Goal: Communication & Community: Answer question/provide support

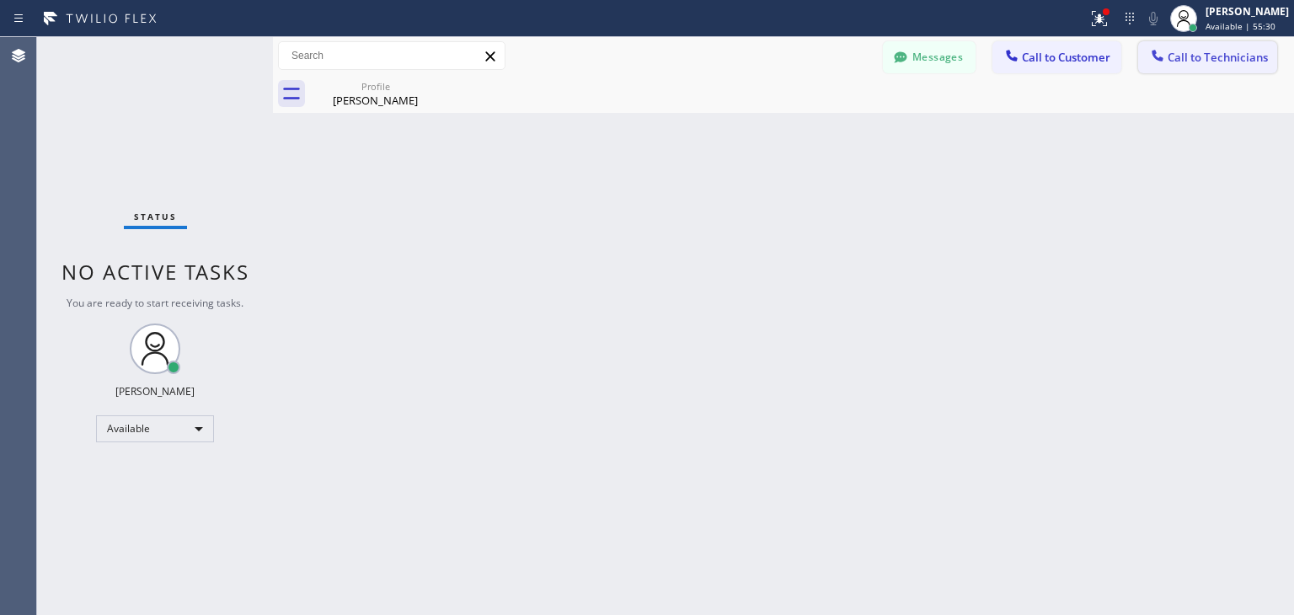
click at [1219, 61] on span "Call to Technicians" at bounding box center [1217, 57] width 100 height 15
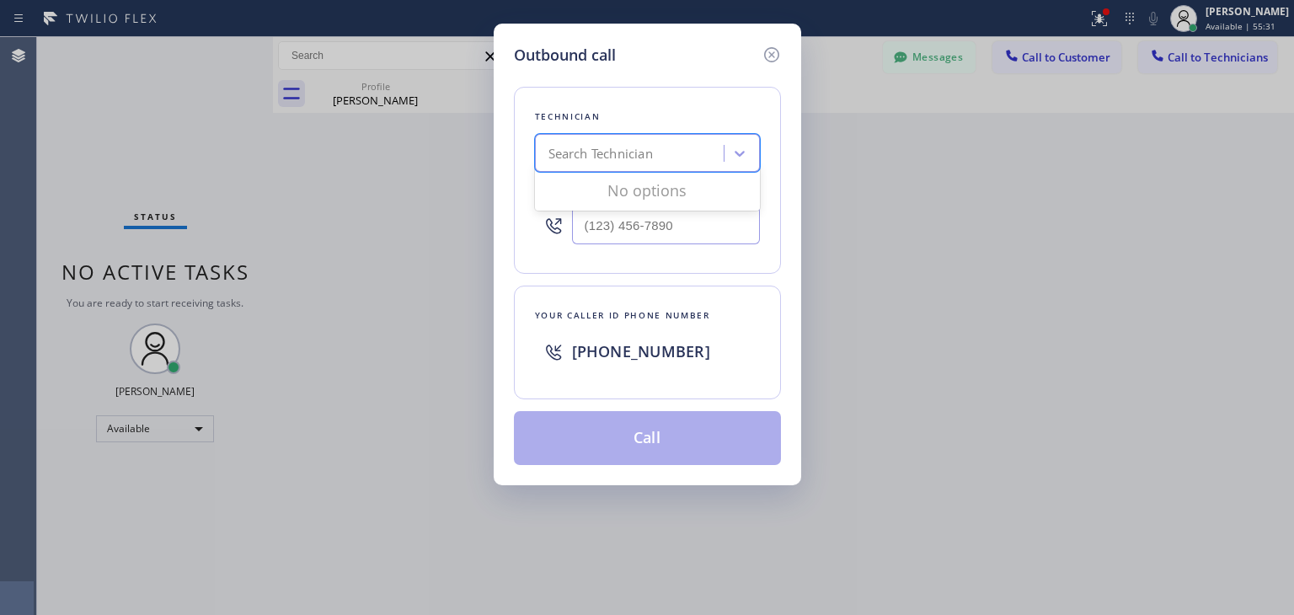
click at [670, 152] on div "Search Technician" at bounding box center [632, 153] width 184 height 29
type input "[PERSON_NAME]"
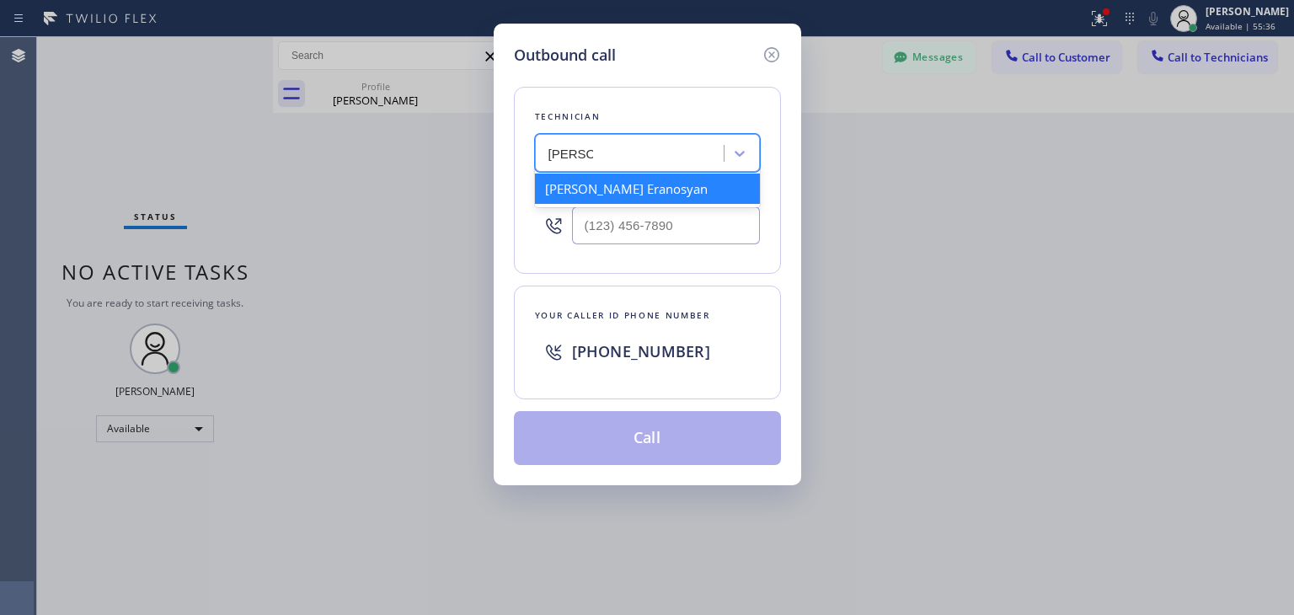
click at [661, 189] on div "[PERSON_NAME] Eranosyan" at bounding box center [647, 188] width 225 height 30
type input "[PHONE_NUMBER]"
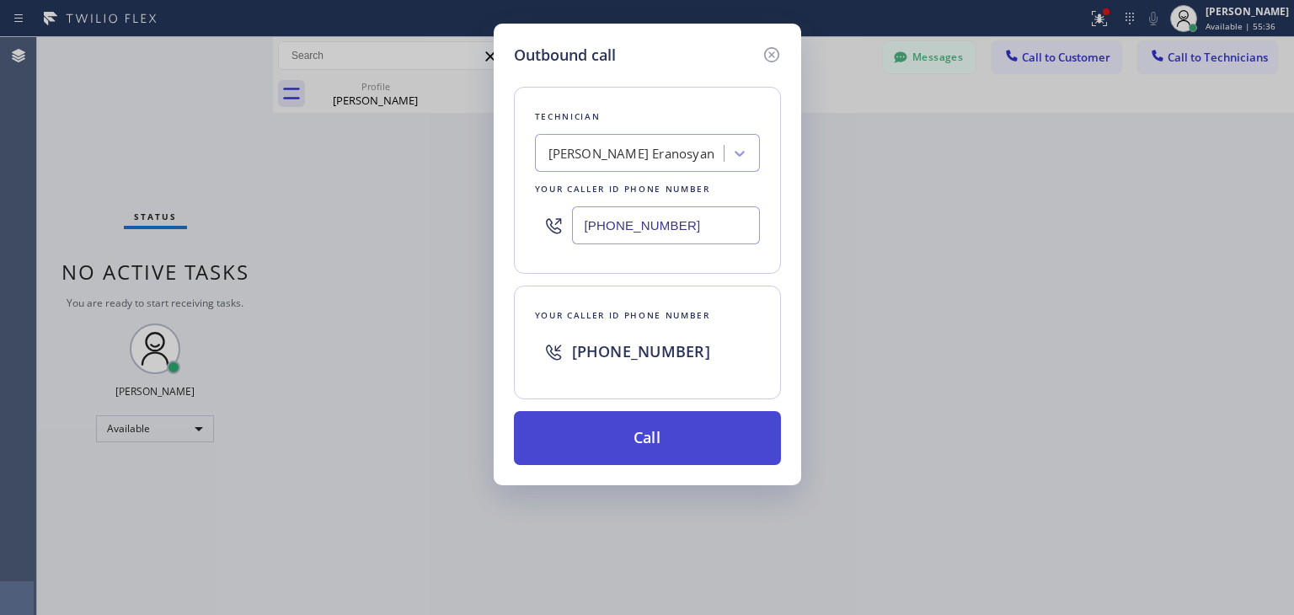
click at [649, 456] on button "Call" at bounding box center [647, 438] width 267 height 54
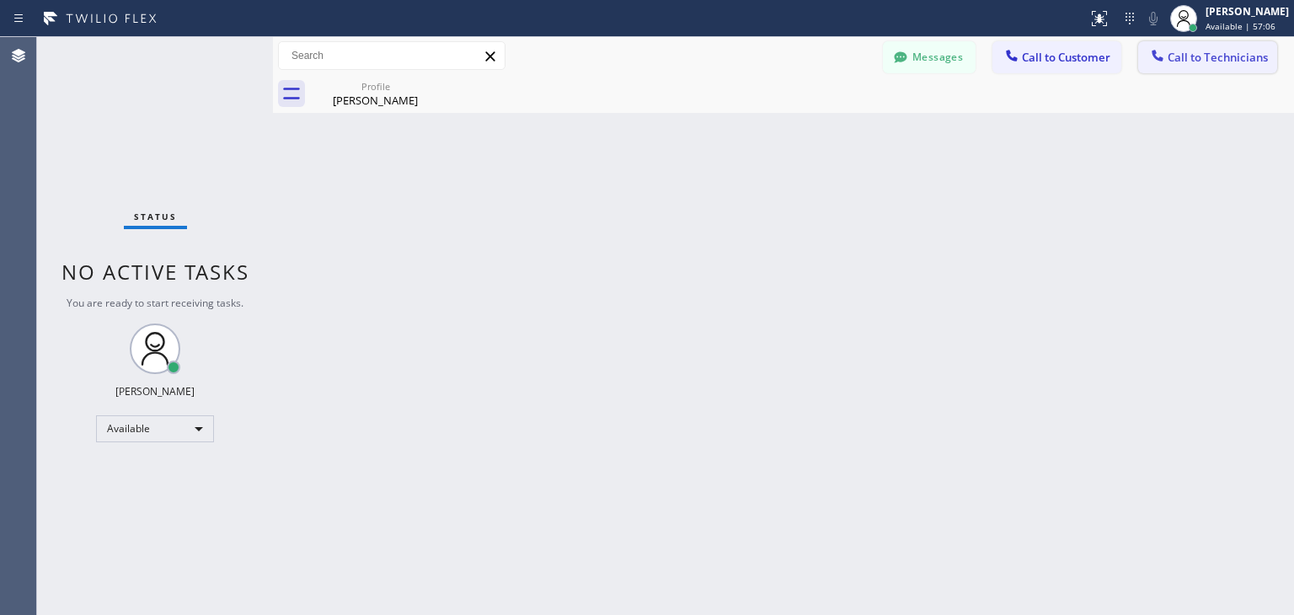
click at [1222, 50] on span "Call to Technicians" at bounding box center [1217, 57] width 100 height 15
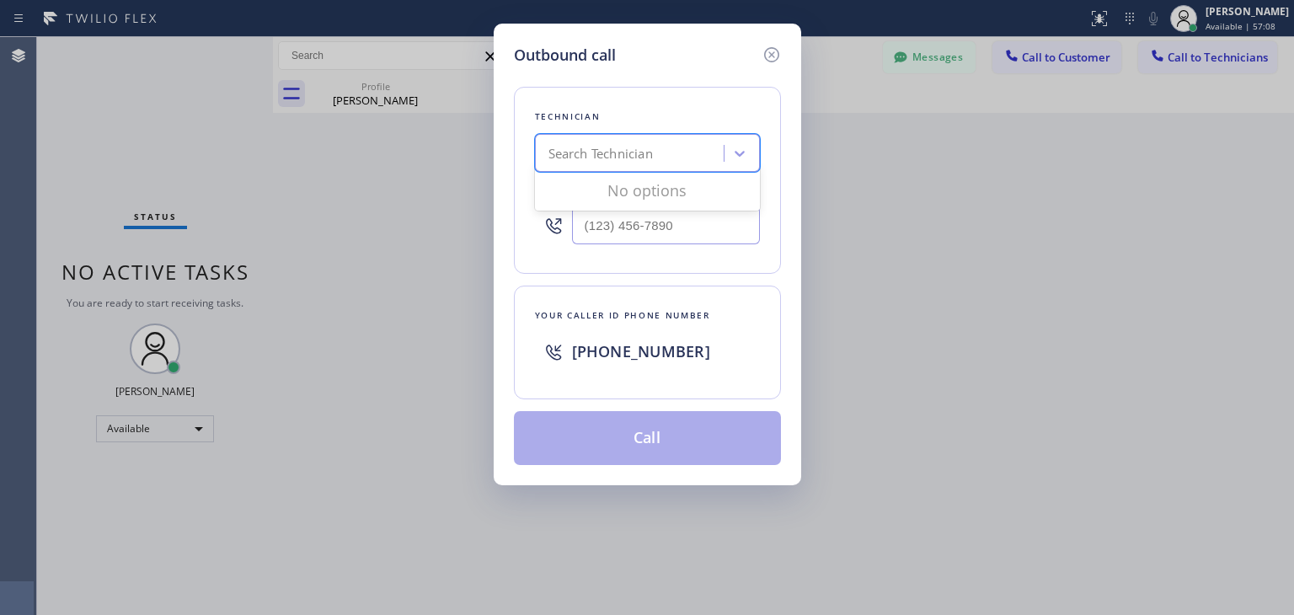
click at [668, 168] on div "Search Technician" at bounding box center [647, 153] width 225 height 38
type input "[PERSON_NAME]"
click at [657, 193] on div "[PERSON_NAME] Eranosyan" at bounding box center [647, 188] width 225 height 30
type input "[PHONE_NUMBER]"
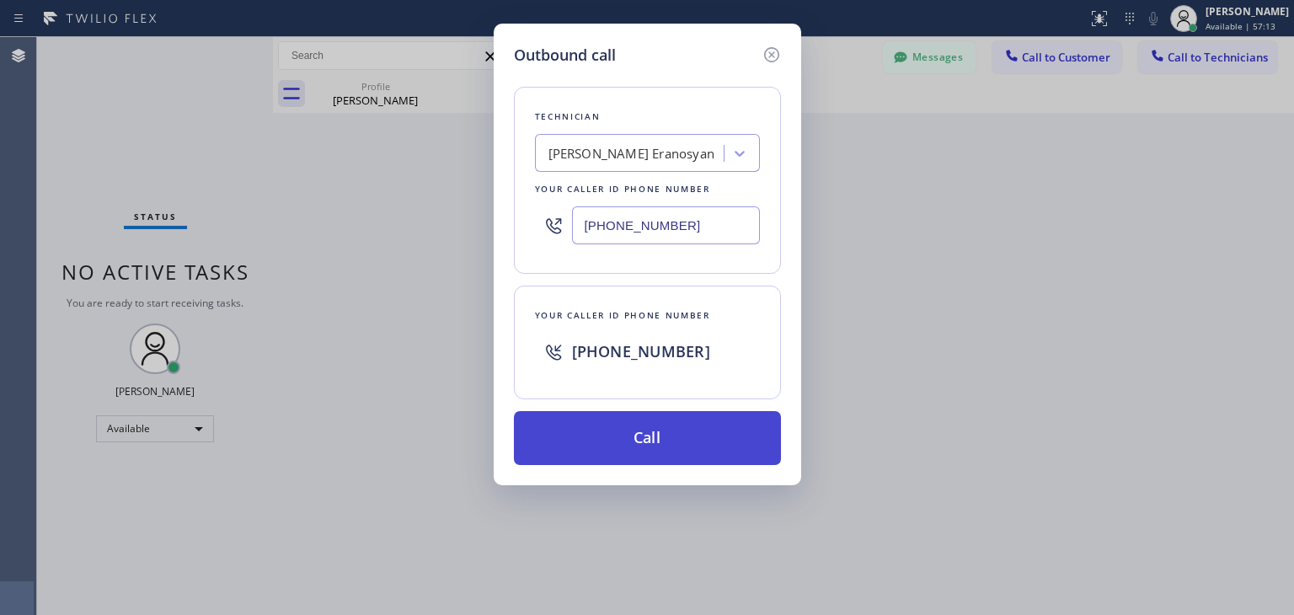
click at [678, 435] on button "Call" at bounding box center [647, 438] width 267 height 54
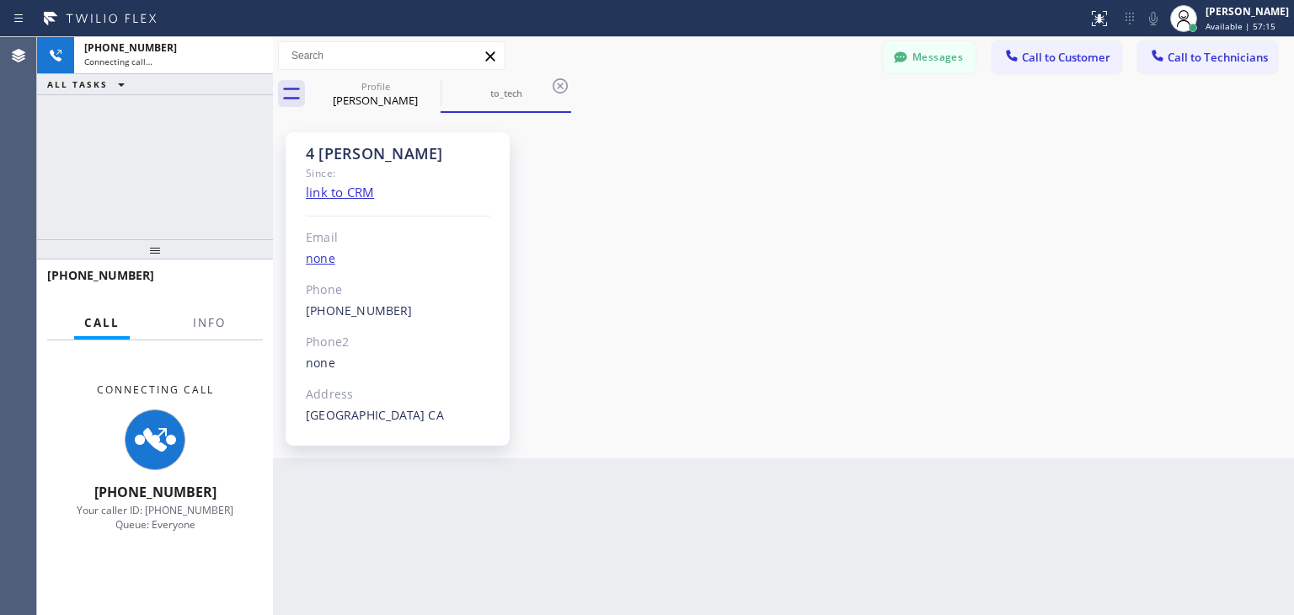
scroll to position [172, 0]
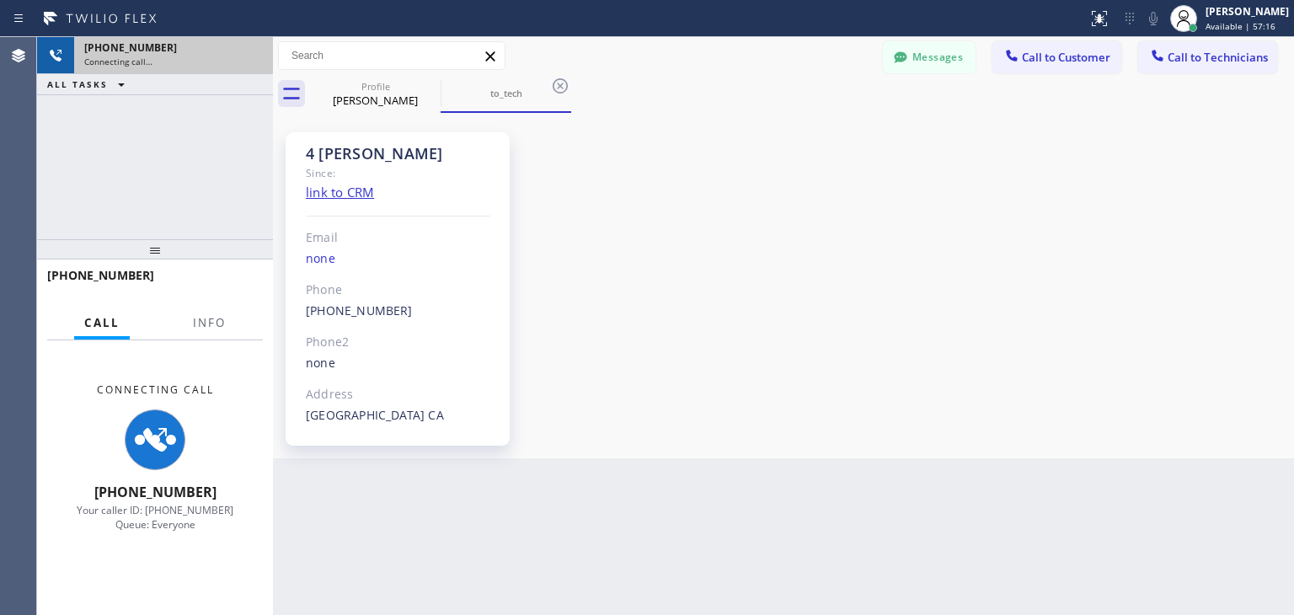
click at [178, 62] on div "Connecting call…" at bounding box center [173, 62] width 179 height 12
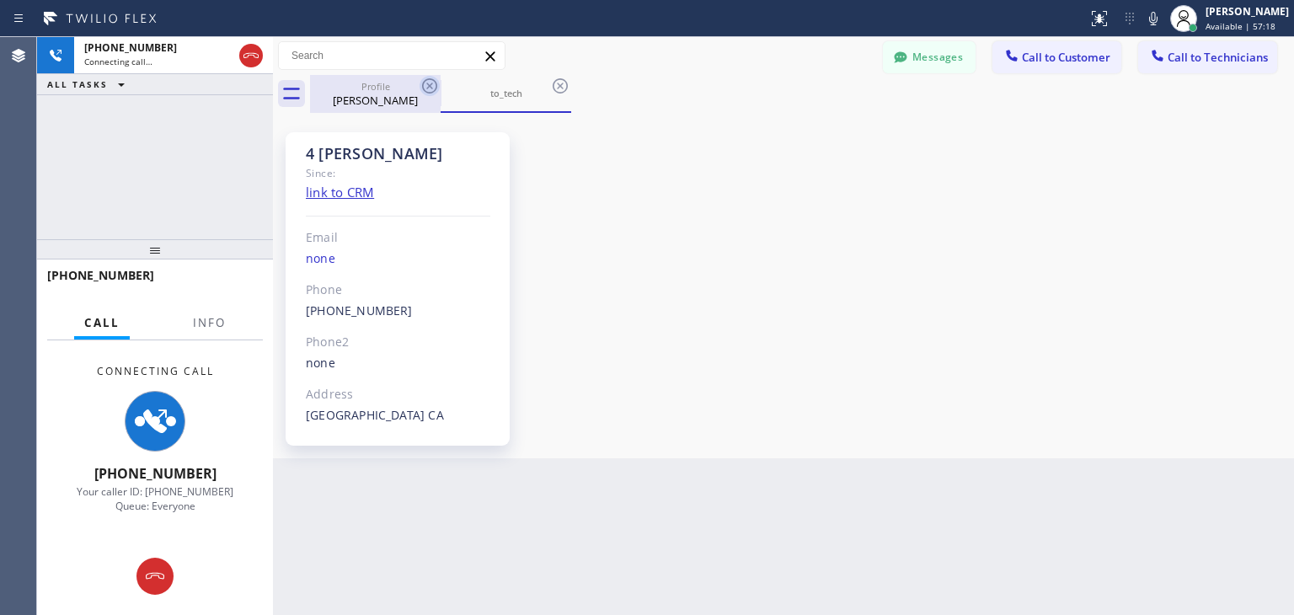
click at [434, 87] on icon at bounding box center [429, 86] width 20 height 20
click at [550, 87] on icon at bounding box center [560, 86] width 20 height 20
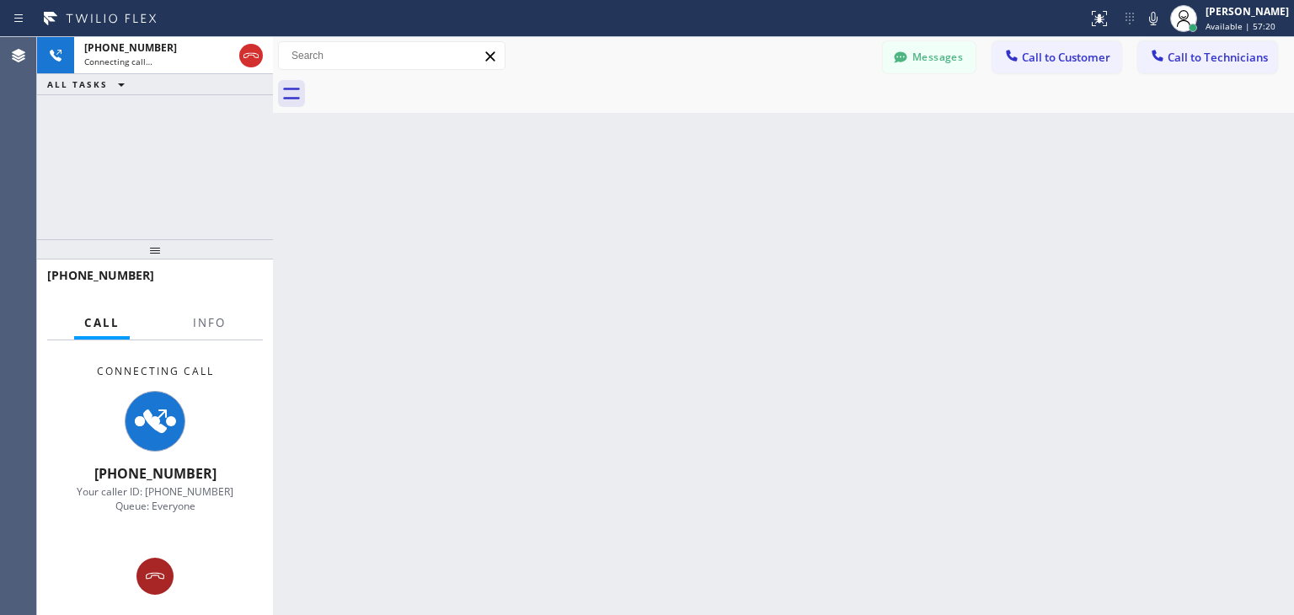
click at [161, 563] on button at bounding box center [154, 576] width 37 height 37
click at [161, 537] on div "Connecting Call [PHONE_NUMBER] Your caller ID: [PHONE_NUMBER] Queue: Everyone" at bounding box center [155, 438] width 236 height 197
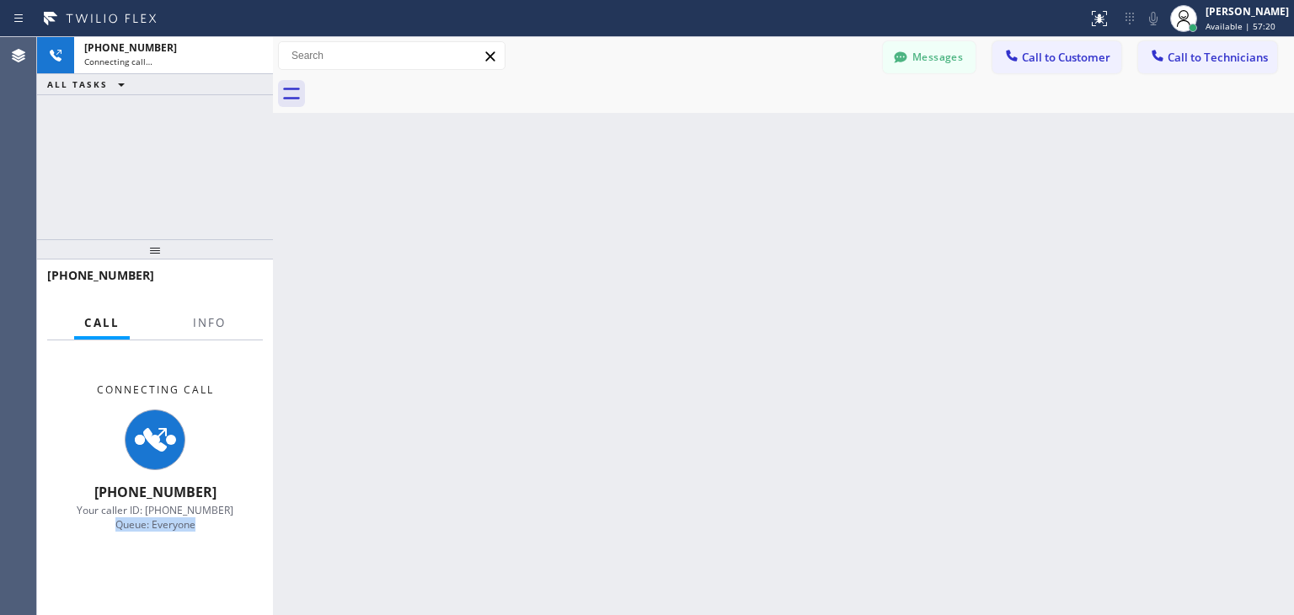
click at [161, 563] on div "Connecting Call [PHONE_NUMBER] Your caller ID: [PHONE_NUMBER] Queue: Everyone" at bounding box center [155, 457] width 236 height 234
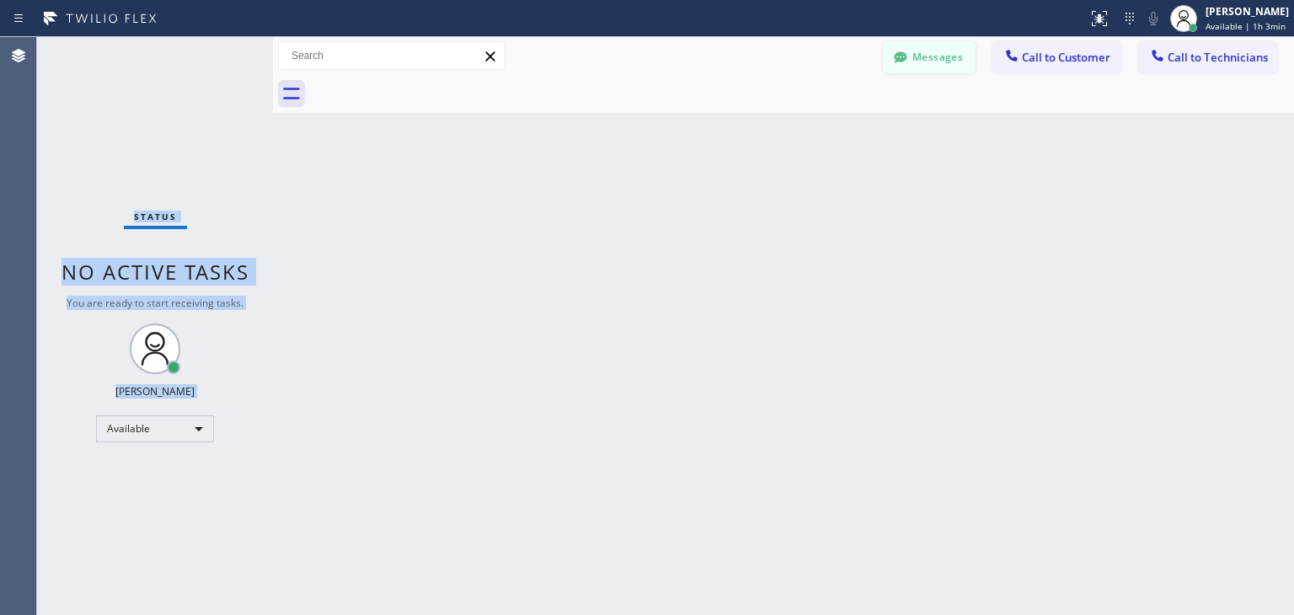
click at [913, 61] on button "Messages" at bounding box center [929, 57] width 93 height 32
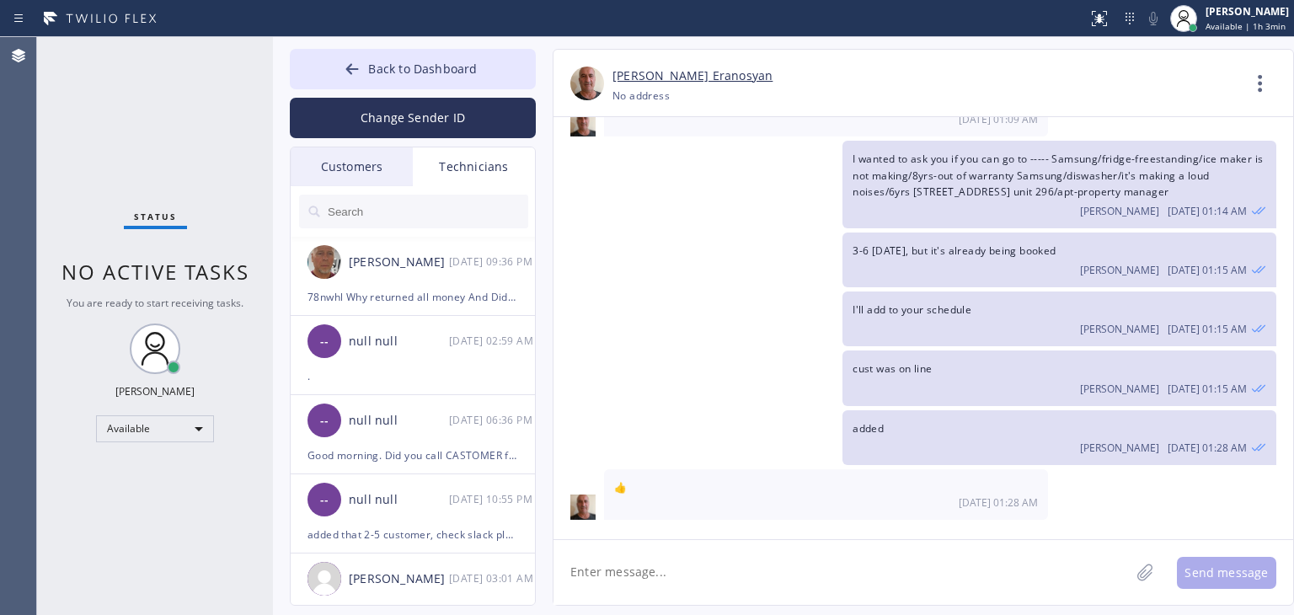
drag, startPoint x: 396, startPoint y: 181, endPoint x: 386, endPoint y: 178, distance: 10.7
click at [386, 178] on div "Customers" at bounding box center [352, 166] width 122 height 39
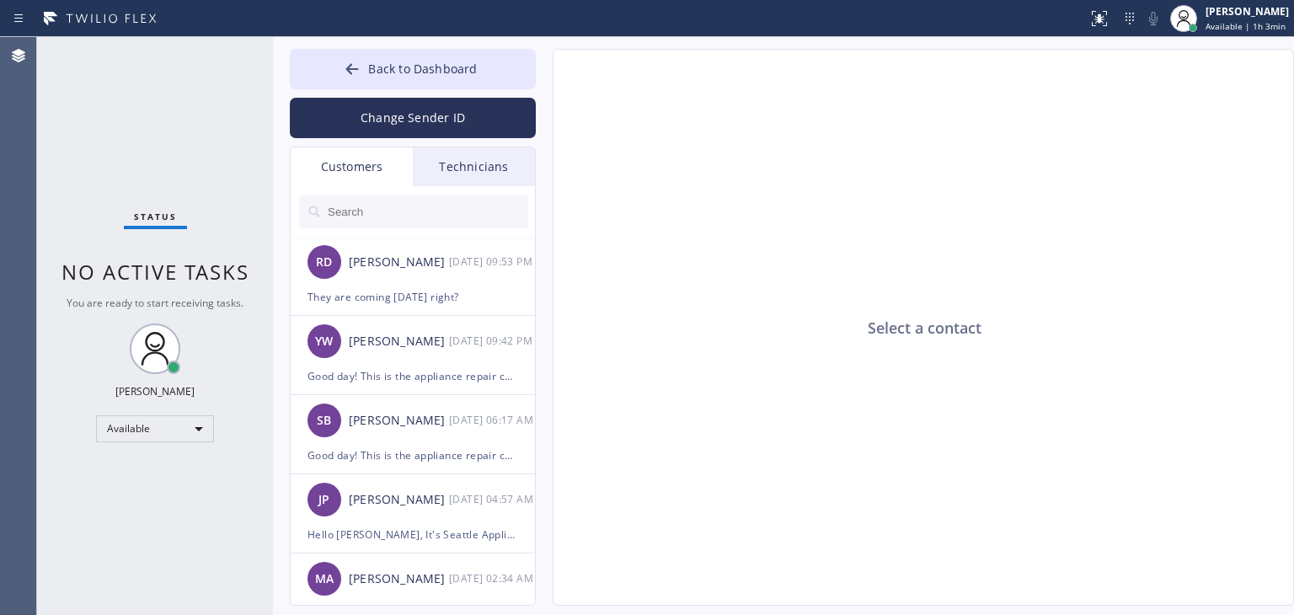
click at [386, 178] on div "Customers" at bounding box center [352, 166] width 122 height 39
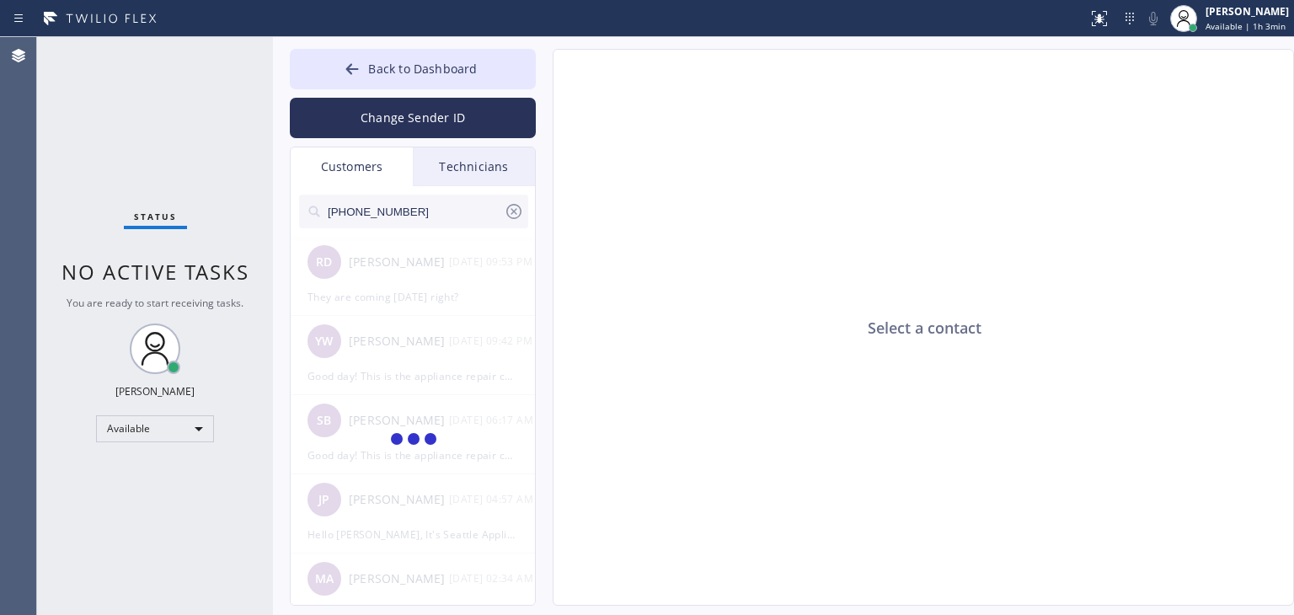
click at [423, 205] on input "[PHONE_NUMBER]" at bounding box center [415, 212] width 178 height 34
click at [423, 205] on input "(714) 276-743" at bounding box center [415, 212] width 178 height 34
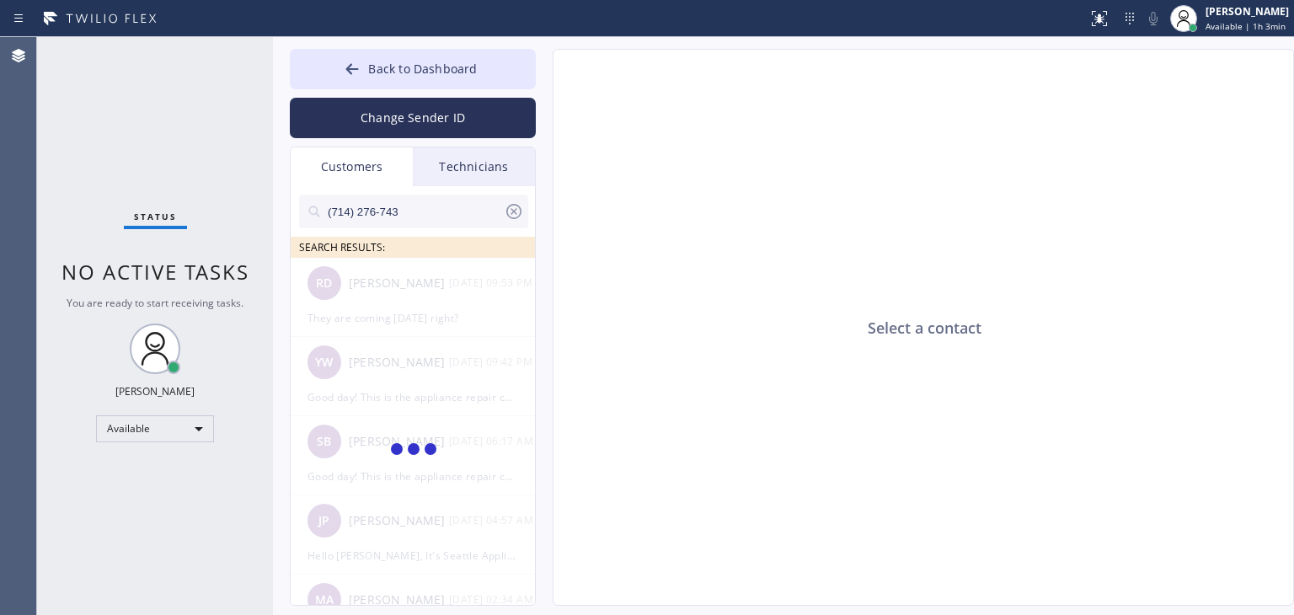
type input "(714) 276-743"
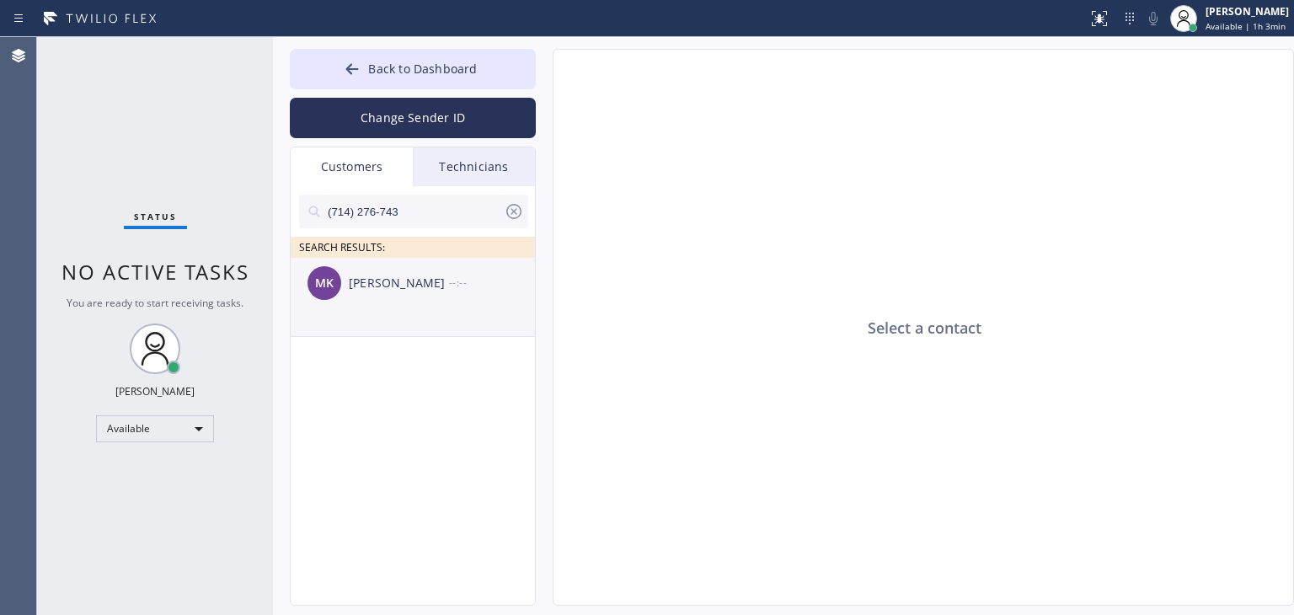
click at [426, 313] on li "MK [PERSON_NAME] --:--" at bounding box center [414, 297] width 246 height 79
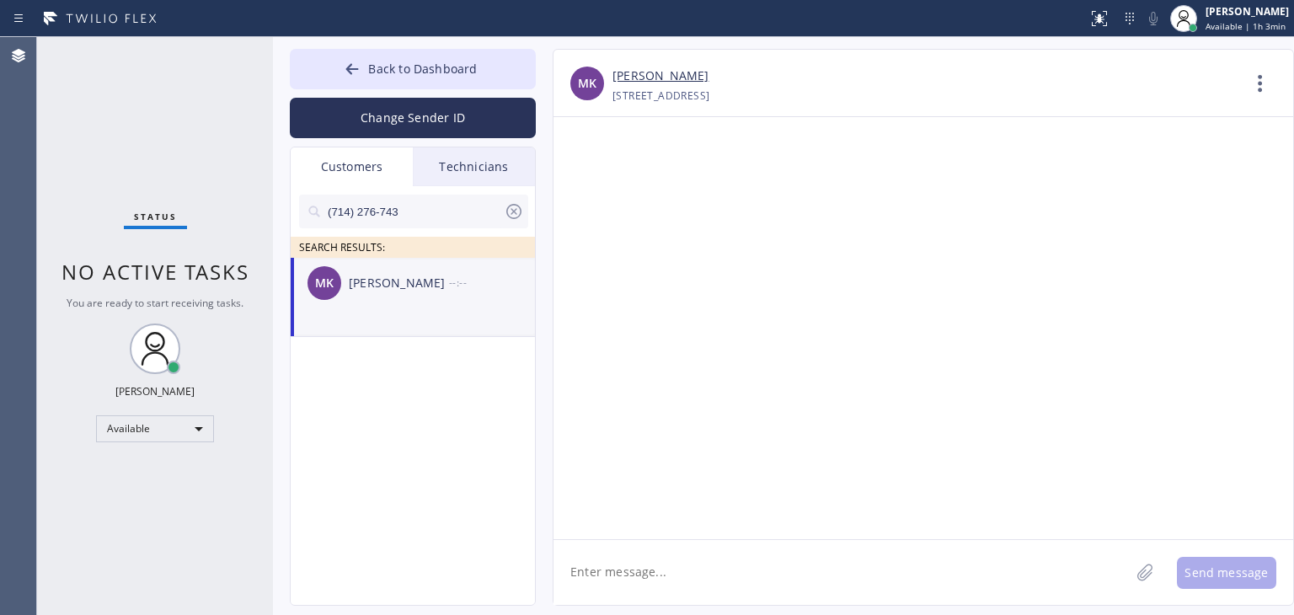
click at [696, 590] on textarea at bounding box center [841, 572] width 576 height 65
paste textarea "Good day! This is the appliance repair company you recently contacted. Unfortun…"
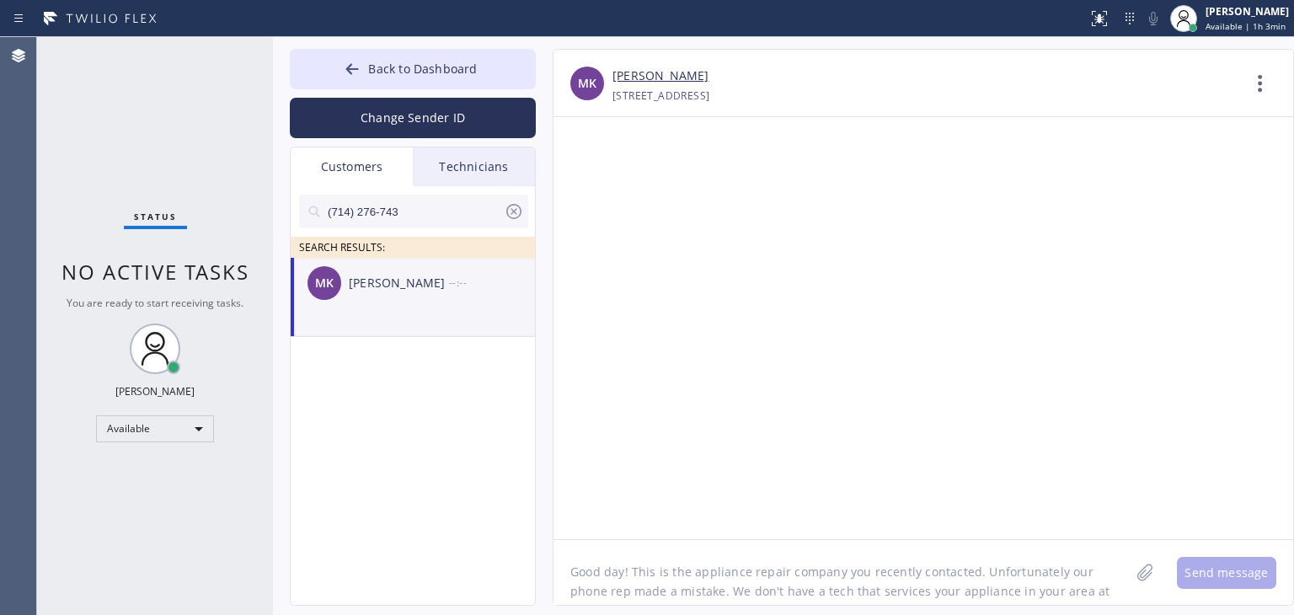
scroll to position [13, 0]
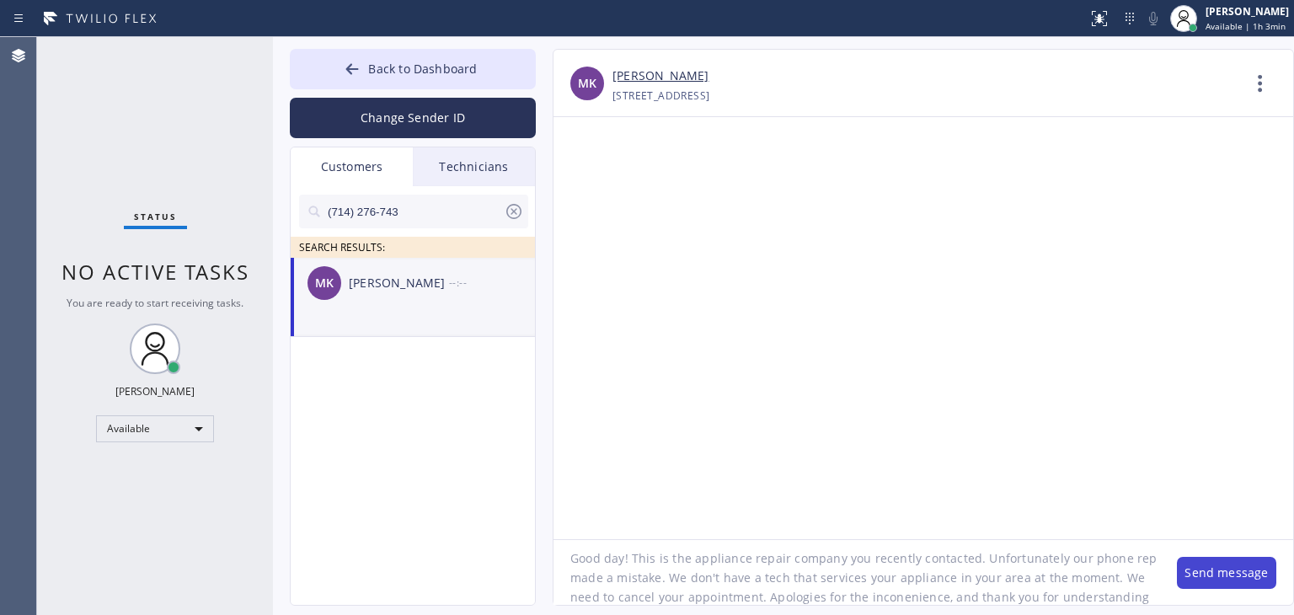
type textarea "Good day! This is the appliance repair company you recently contacted. Unfortun…"
click at [1228, 577] on button "Send message" at bounding box center [1225, 573] width 99 height 32
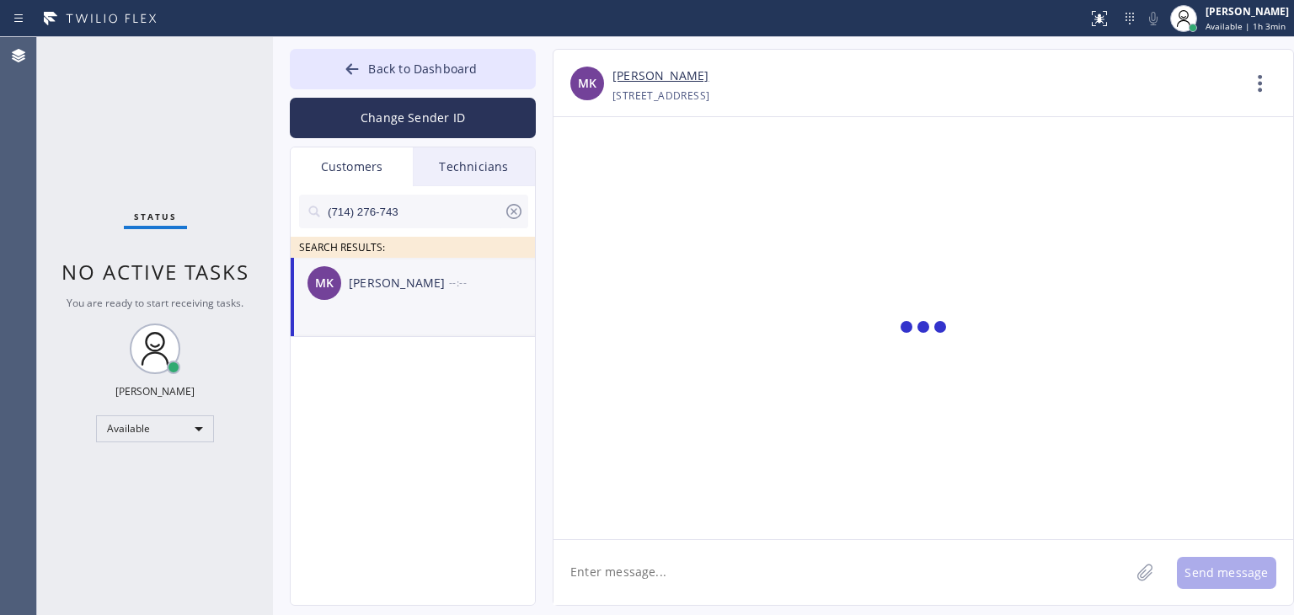
scroll to position [0, 0]
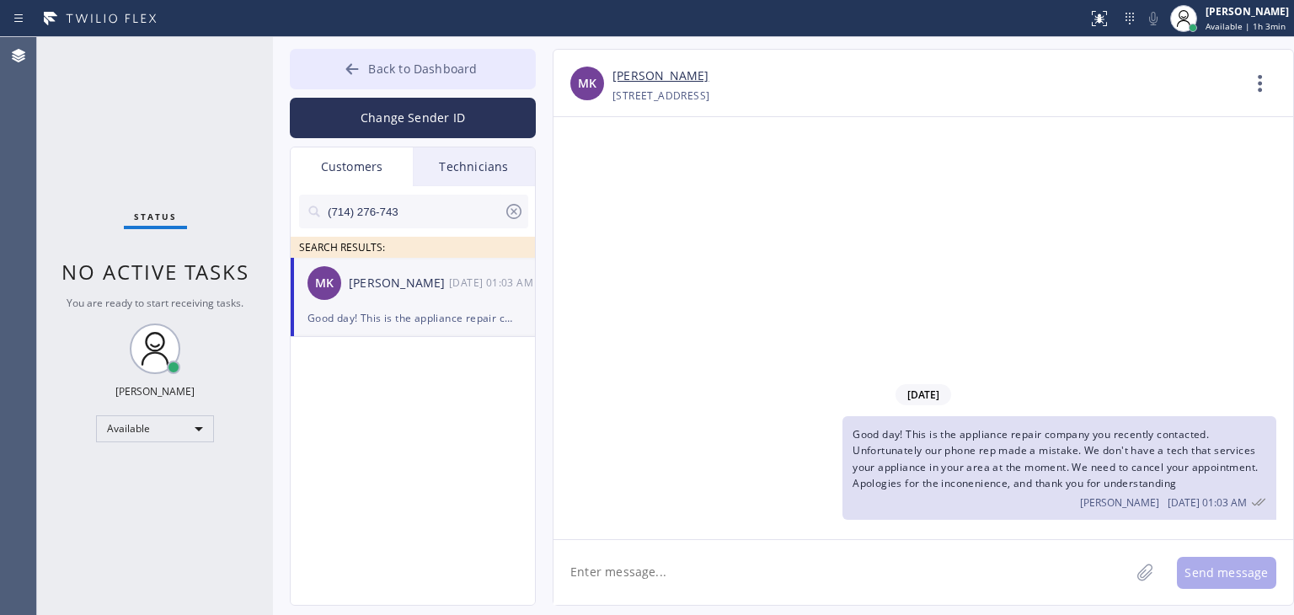
click at [443, 64] on span "Back to Dashboard" at bounding box center [422, 69] width 109 height 16
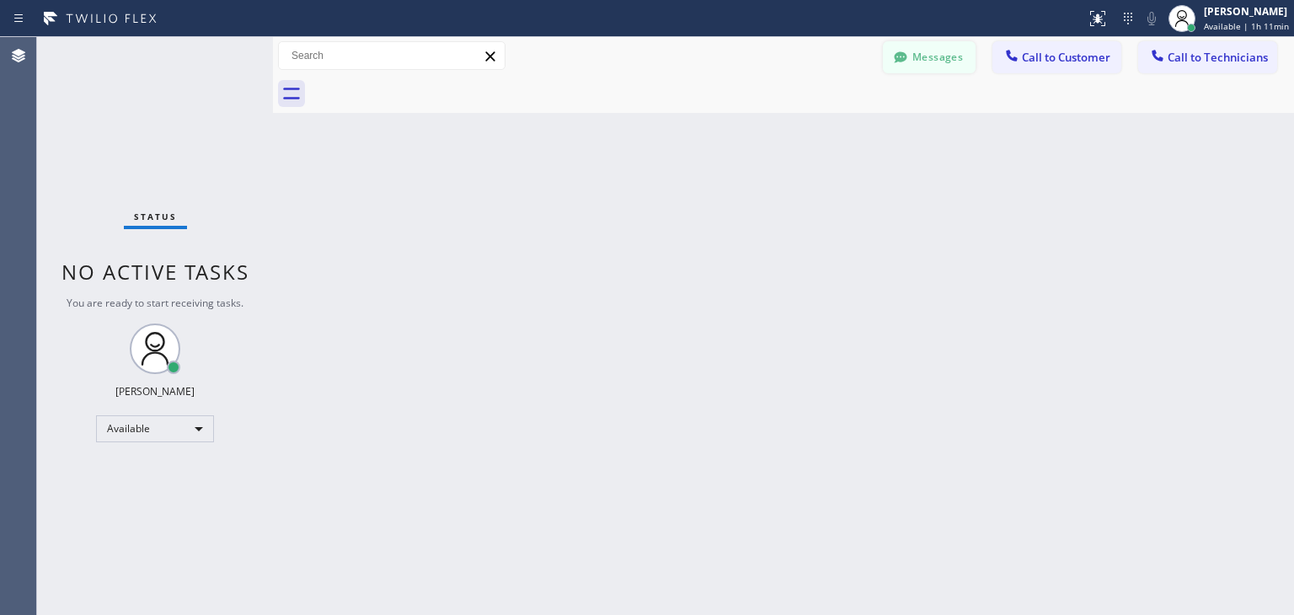
click at [928, 70] on button "Messages" at bounding box center [929, 57] width 93 height 32
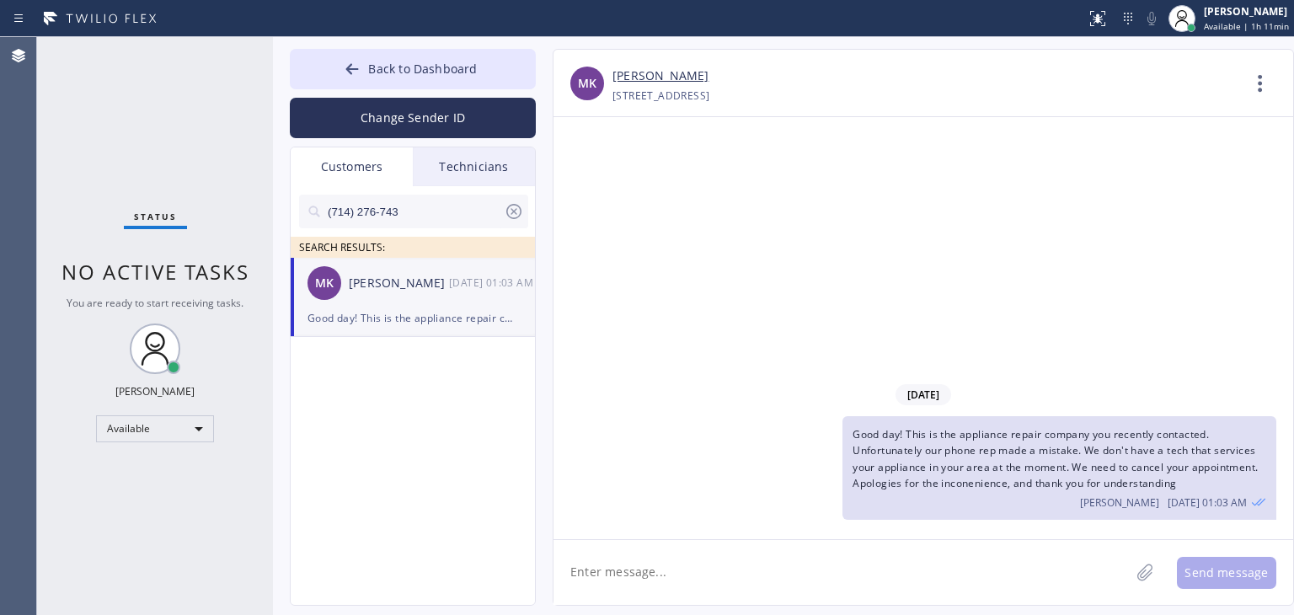
click at [451, 208] on input "(714) 276-743" at bounding box center [415, 212] width 178 height 34
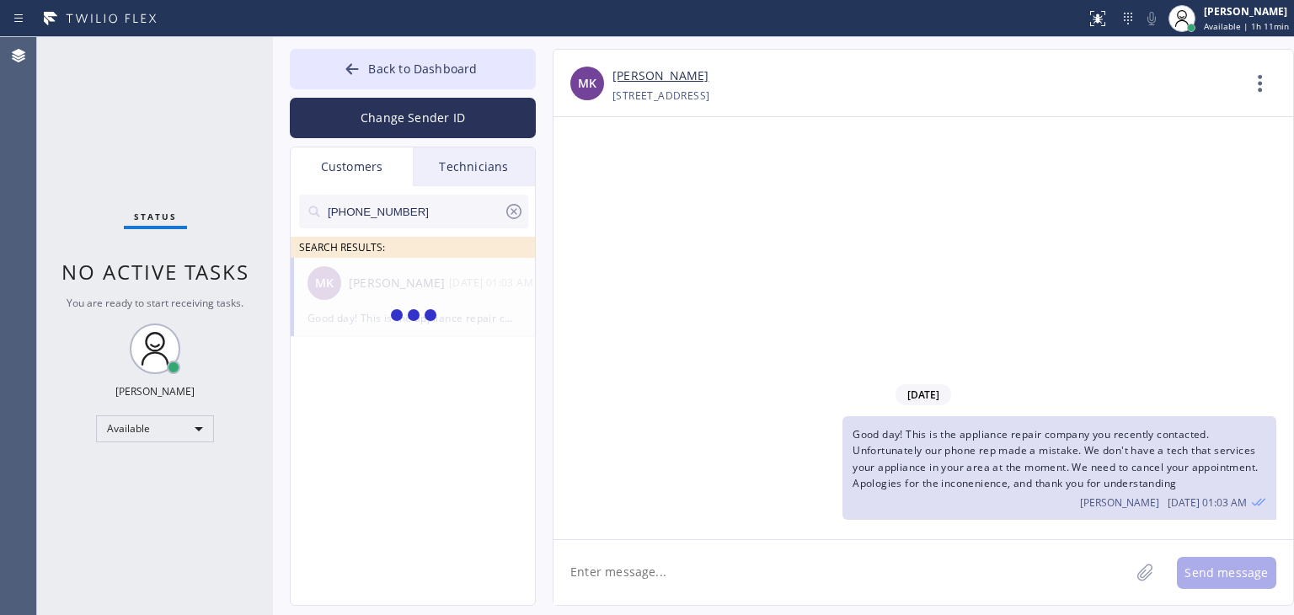
click at [451, 208] on input "[PHONE_NUMBER]" at bounding box center [415, 212] width 178 height 34
click at [451, 208] on input "(310) 892-051_" at bounding box center [415, 212] width 178 height 34
type input "(310) 892-051"
click at [519, 280] on div "--:--" at bounding box center [493, 282] width 88 height 19
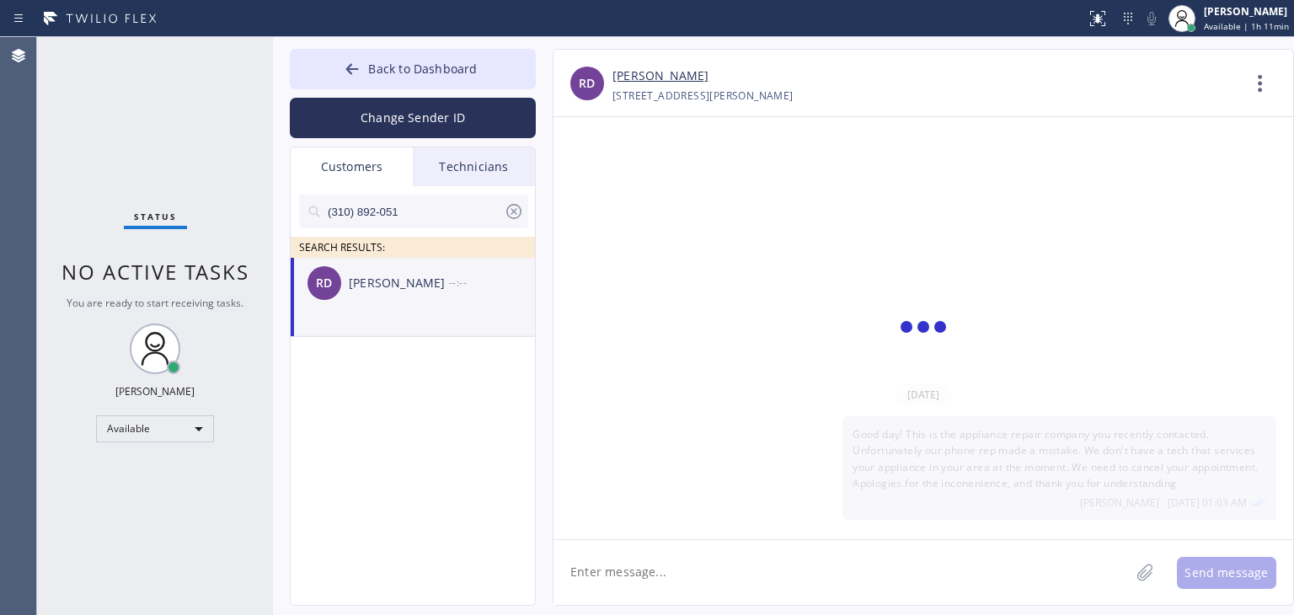
click at [739, 583] on textarea at bounding box center [841, 572] width 576 height 65
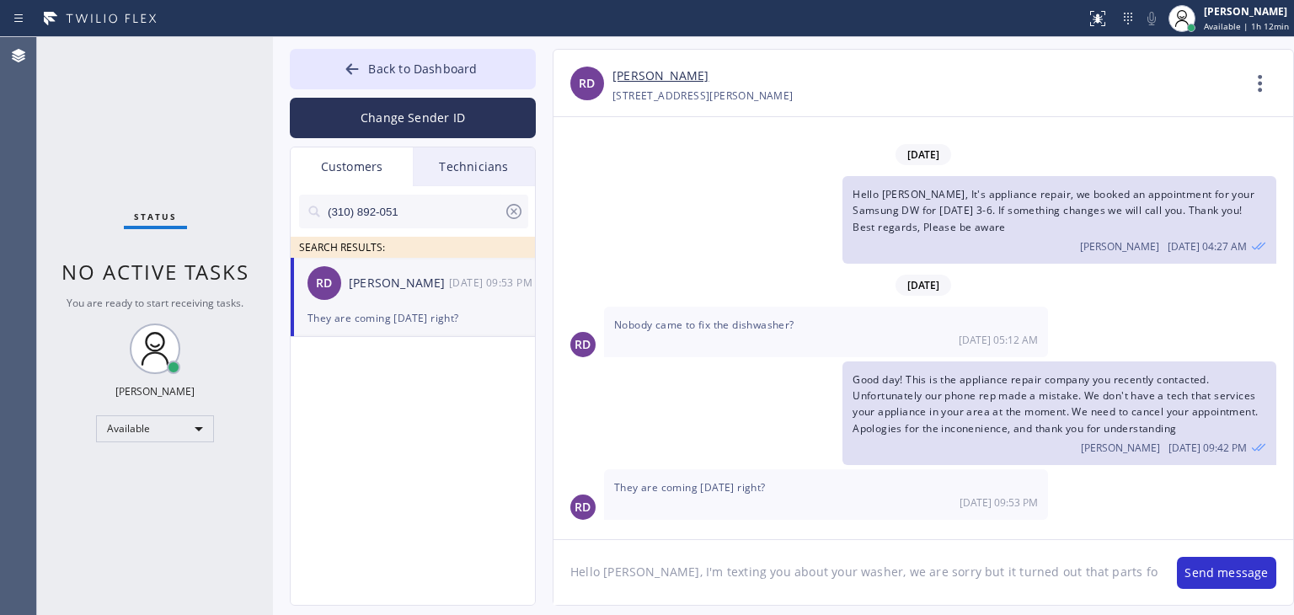
click at [907, 542] on textarea "Hello [PERSON_NAME], I'm texting you about your washer, we are sorry but it tur…" at bounding box center [856, 572] width 606 height 65
click at [1113, 579] on textarea "Hello [PERSON_NAME], I'm texting you about your washer, we are sorry but it tur…" at bounding box center [856, 572] width 606 height 65
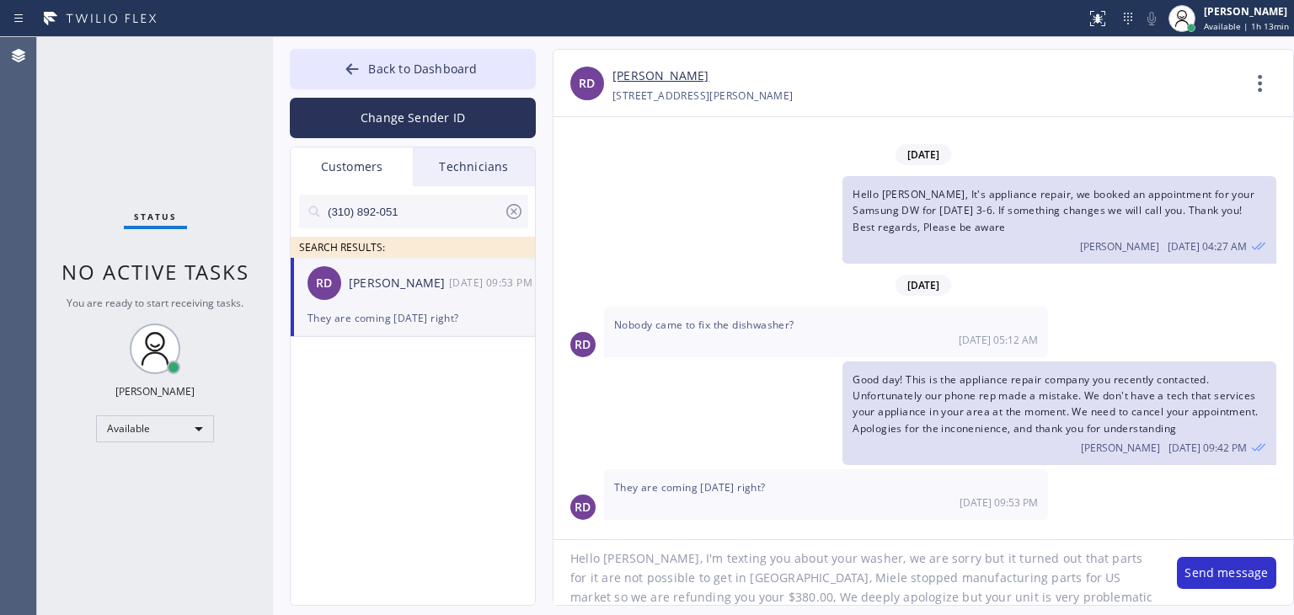
scroll to position [34, 0]
type textarea "Hello [PERSON_NAME], I'm texting you about your washer, we are sorry but it tur…"
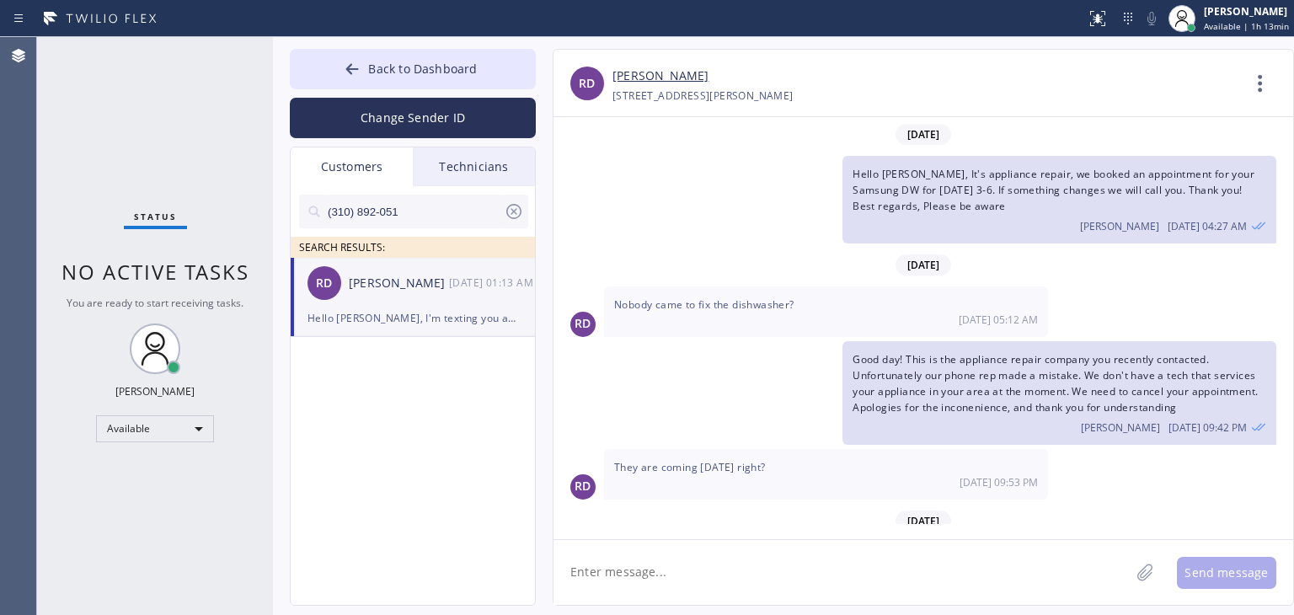
scroll to position [136, 0]
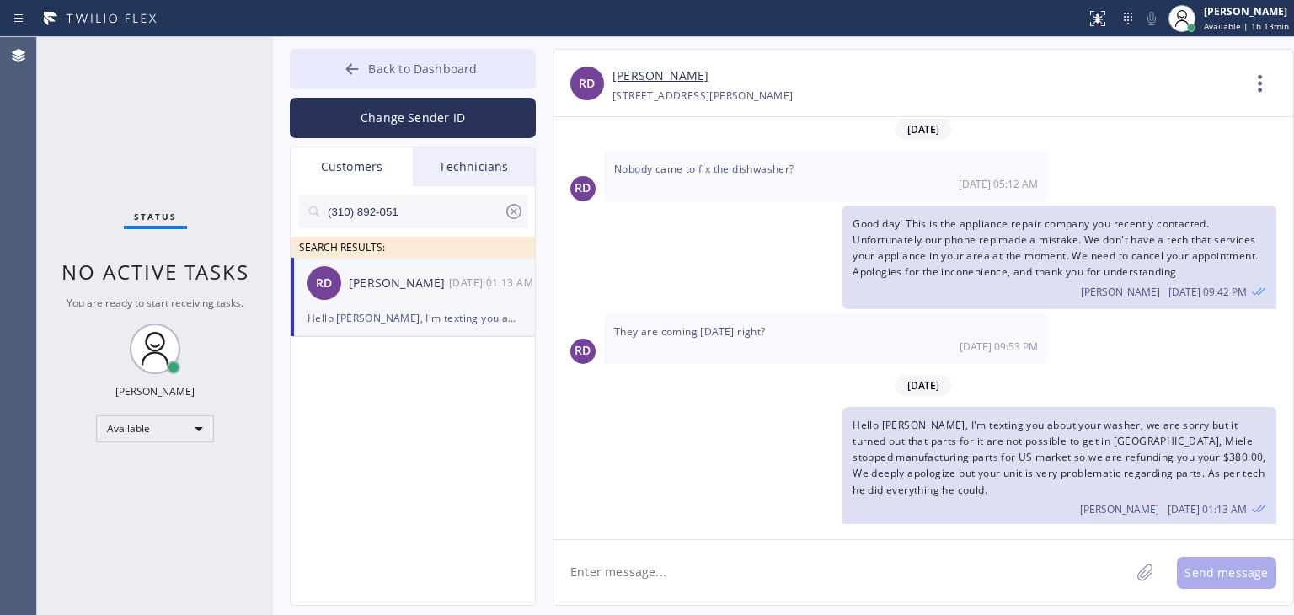
click at [451, 70] on span "Back to Dashboard" at bounding box center [422, 69] width 109 height 16
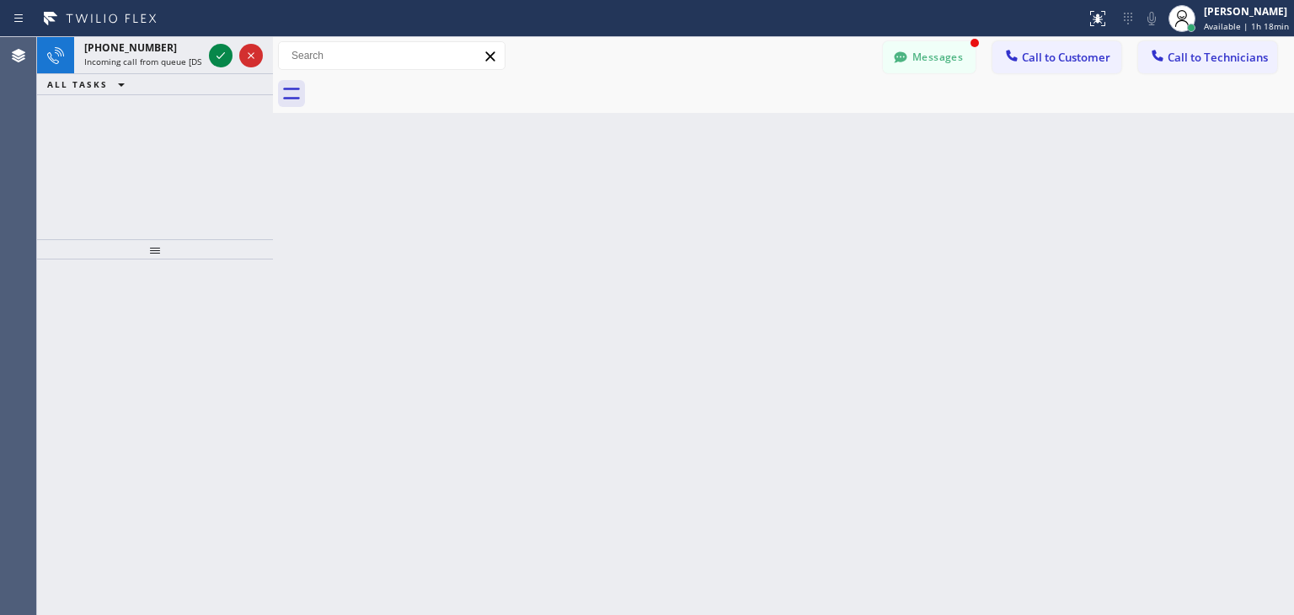
scroll to position [243, 0]
click at [940, 69] on button "Messages" at bounding box center [929, 57] width 93 height 32
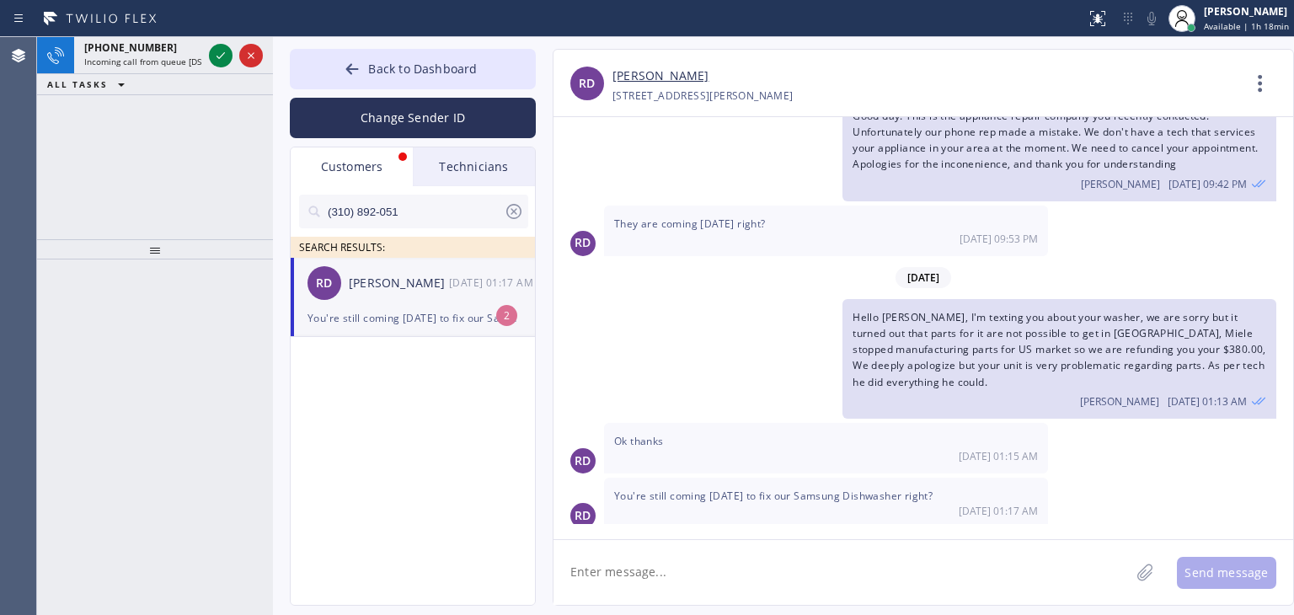
click at [422, 268] on div "RD [PERSON_NAME] [DATE] 01:17 AM" at bounding box center [414, 283] width 246 height 51
click at [768, 560] on textarea at bounding box center [841, 572] width 576 height 65
type textarea "yes"
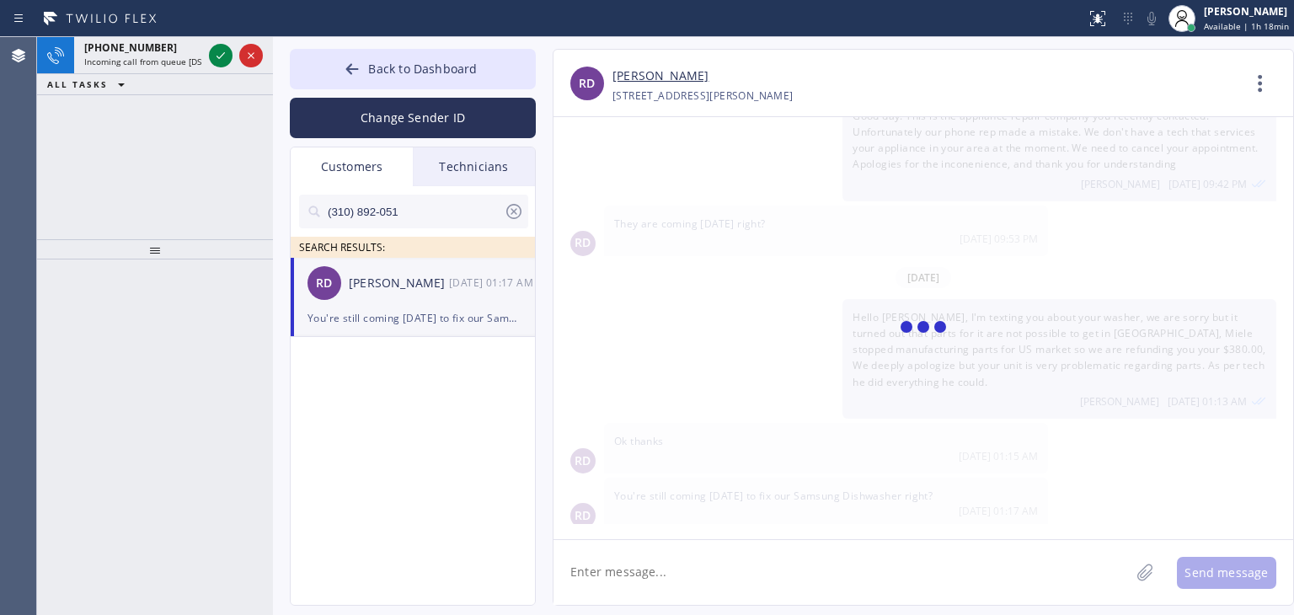
scroll to position [302, 0]
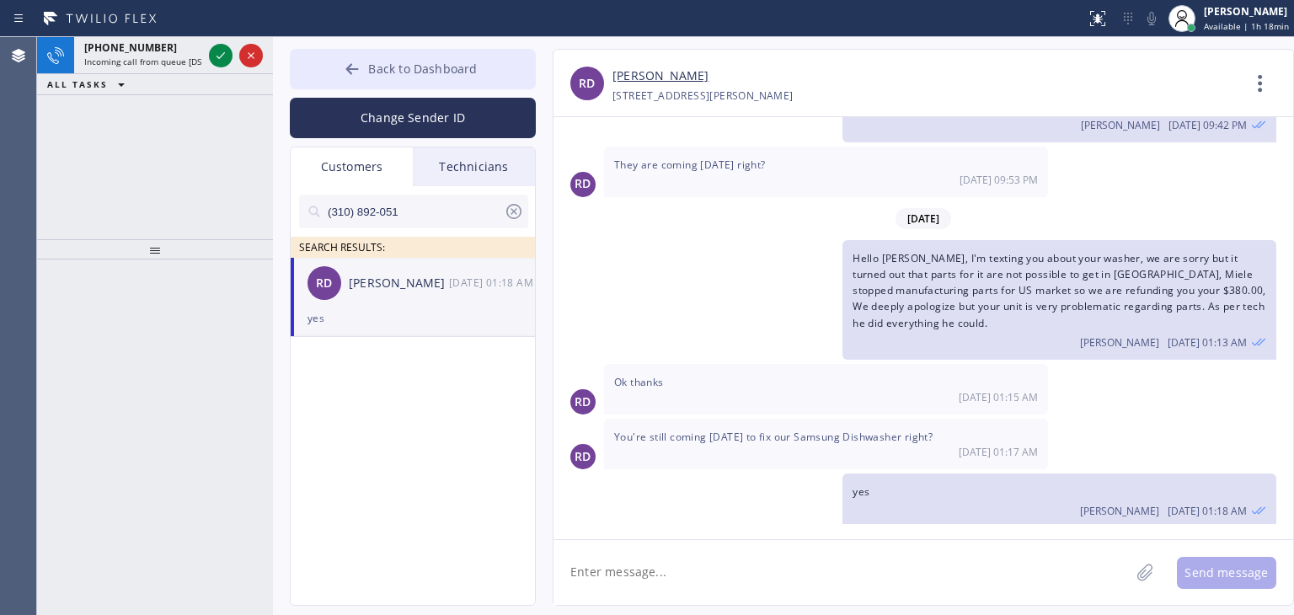
click at [451, 70] on span "Back to Dashboard" at bounding box center [422, 69] width 109 height 16
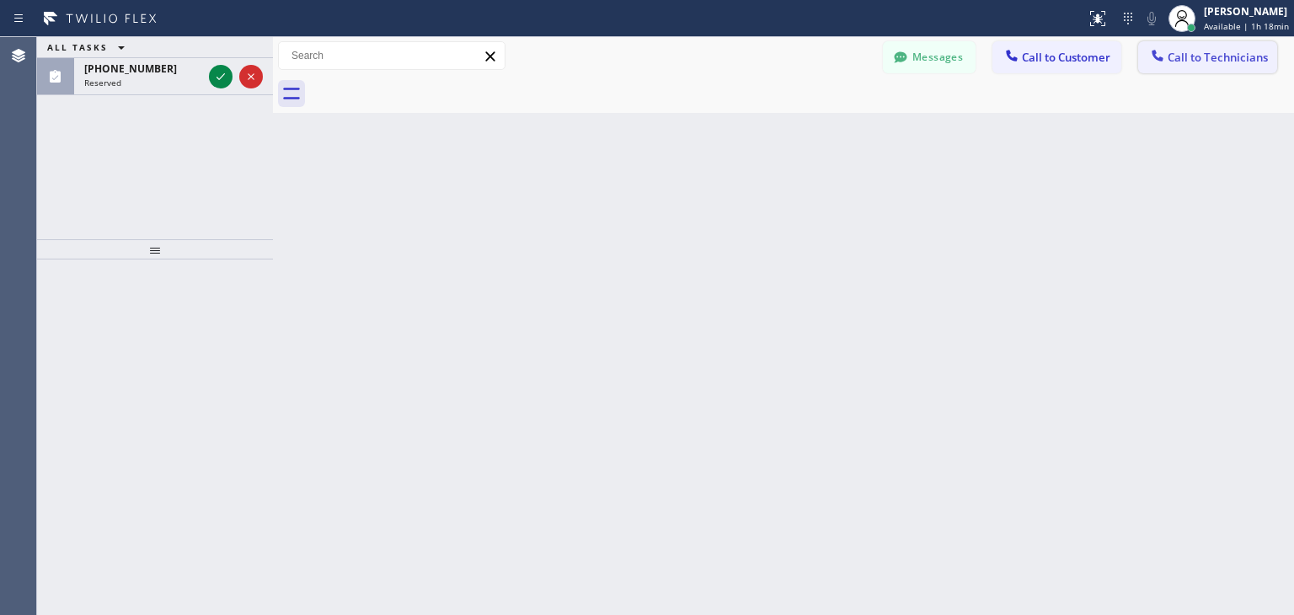
click at [1231, 53] on span "Call to Technicians" at bounding box center [1217, 57] width 100 height 15
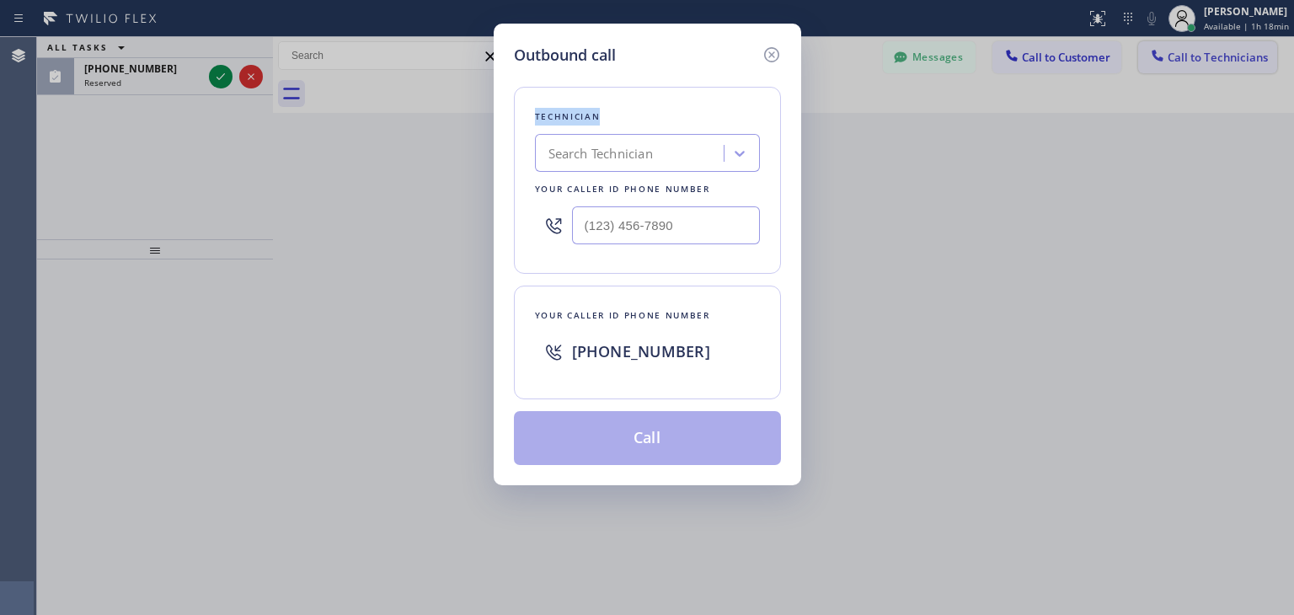
click at [1231, 53] on div "Outbound call Technician Search Technician Your caller id phone number Your cal…" at bounding box center [647, 307] width 1294 height 615
click at [663, 216] on input "(___) ___-____" at bounding box center [666, 225] width 188 height 38
click at [647, 230] on input "(___) ___-____" at bounding box center [666, 225] width 188 height 38
type input "(___) ___-____"
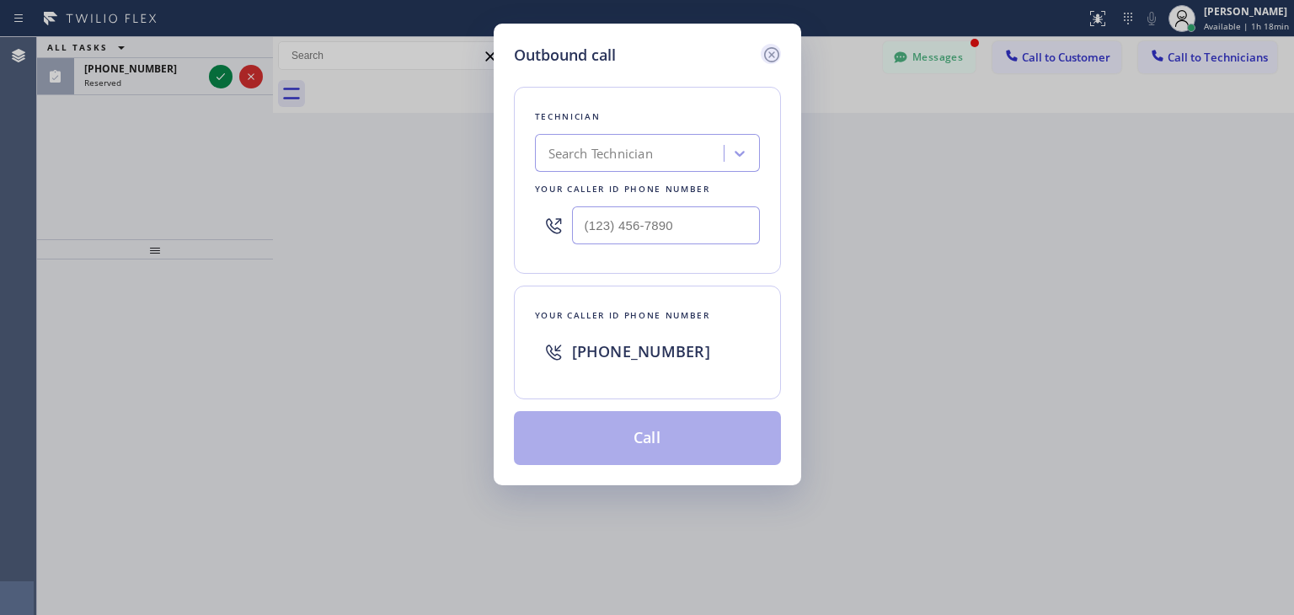
click at [770, 48] on icon at bounding box center [771, 55] width 20 height 20
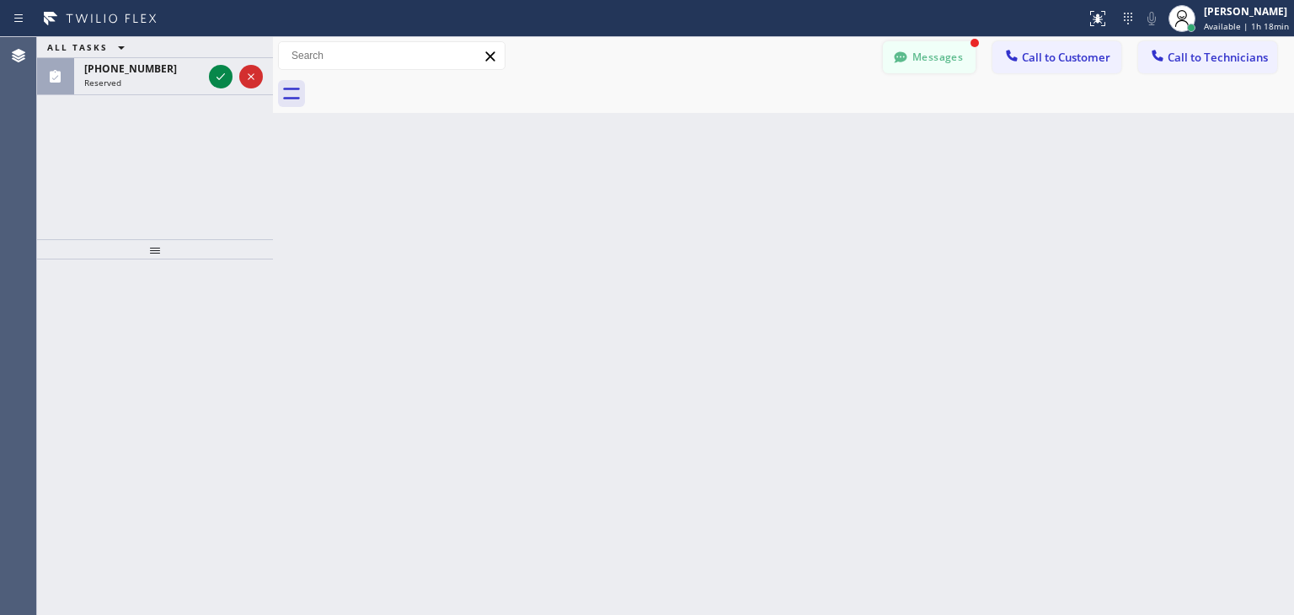
click at [899, 53] on icon at bounding box center [900, 56] width 13 height 11
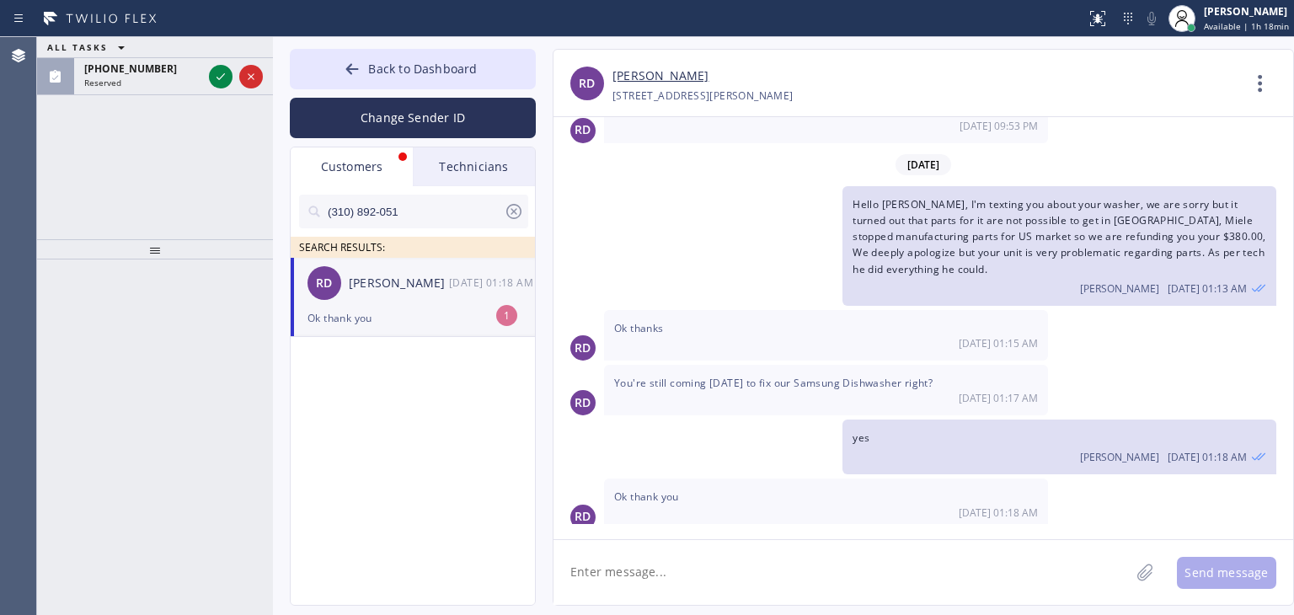
click at [470, 287] on div "[DATE] 01:18 AM" at bounding box center [493, 282] width 88 height 19
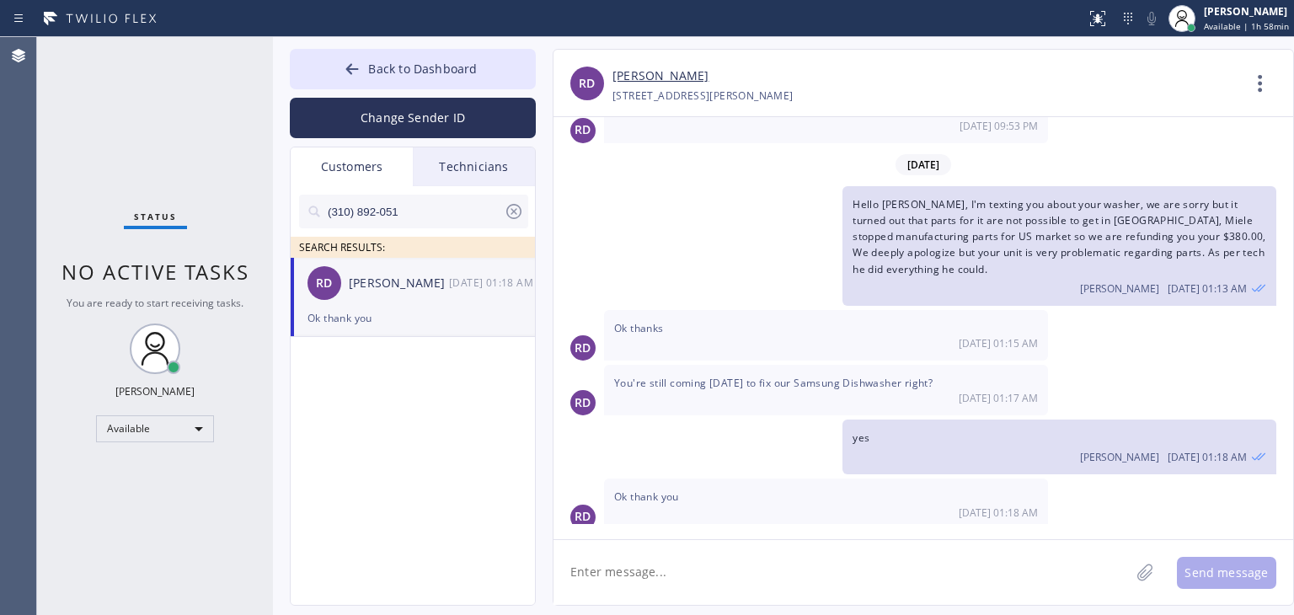
click at [504, 213] on icon at bounding box center [514, 211] width 20 height 20
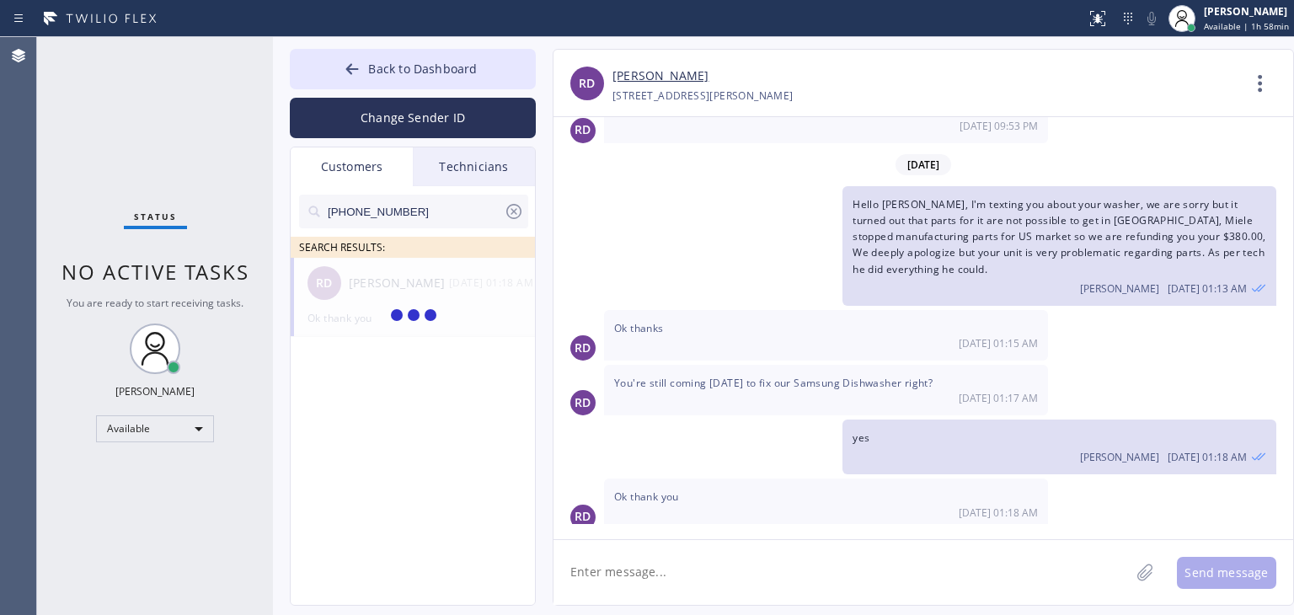
click at [447, 210] on input "[PHONE_NUMBER]" at bounding box center [415, 212] width 178 height 34
click at [447, 210] on input "(714) 271-978" at bounding box center [415, 212] width 178 height 34
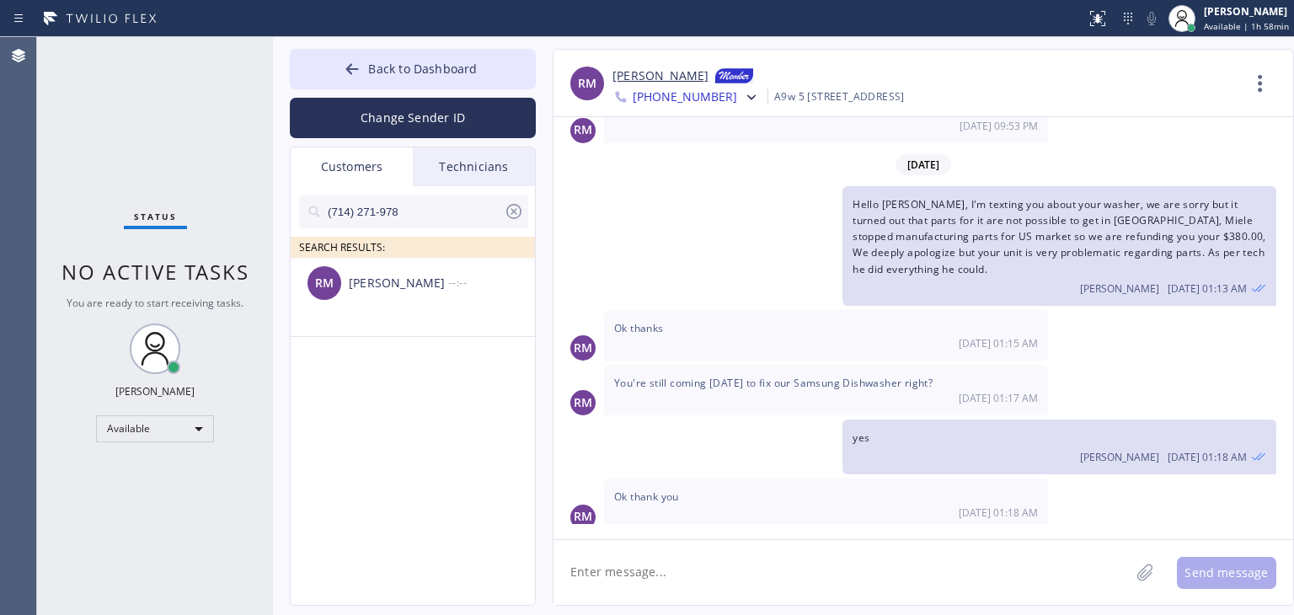
type input "(714) 271-978"
click at [452, 303] on div "RM [PERSON_NAME] --:--" at bounding box center [414, 283] width 246 height 51
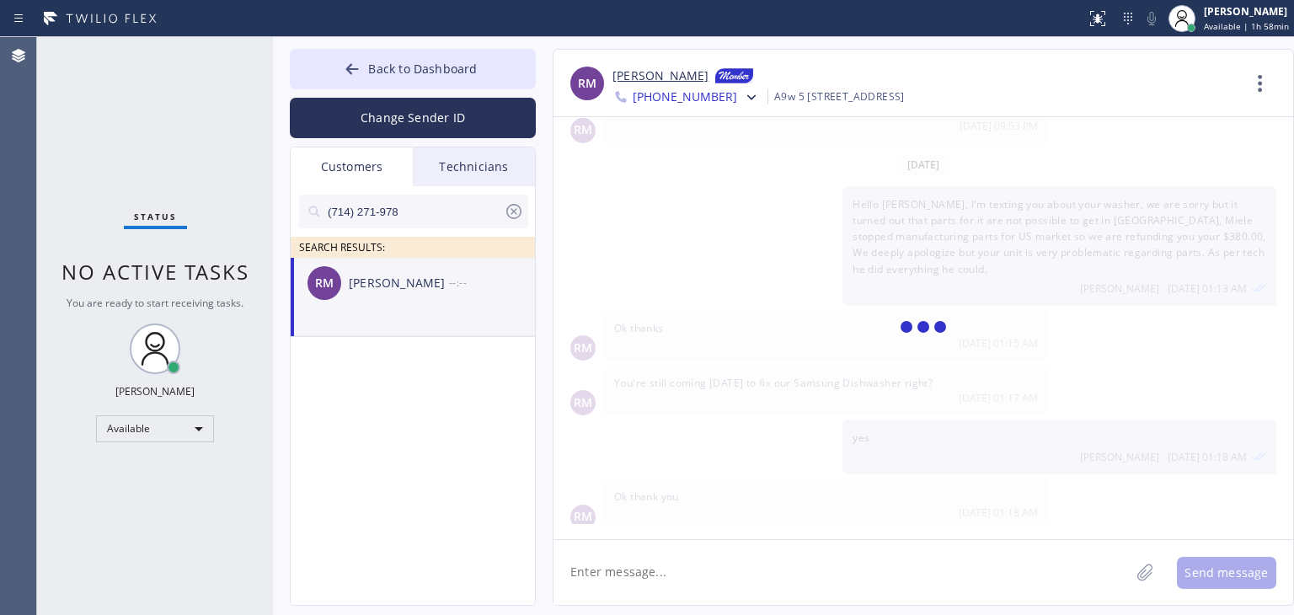
scroll to position [0, 0]
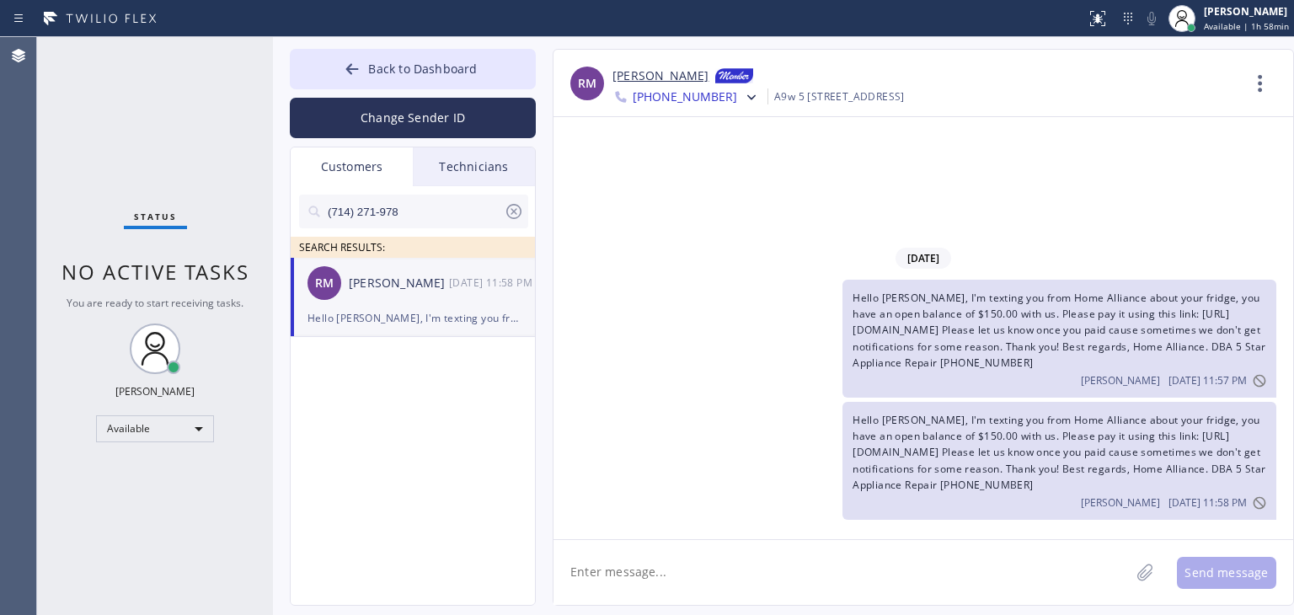
click at [655, 560] on textarea at bounding box center [841, 572] width 576 height 65
paste textarea "[PERSON_NAME][EMAIL_ADDRESS][PERSON_NAME][DOMAIN_NAME]"
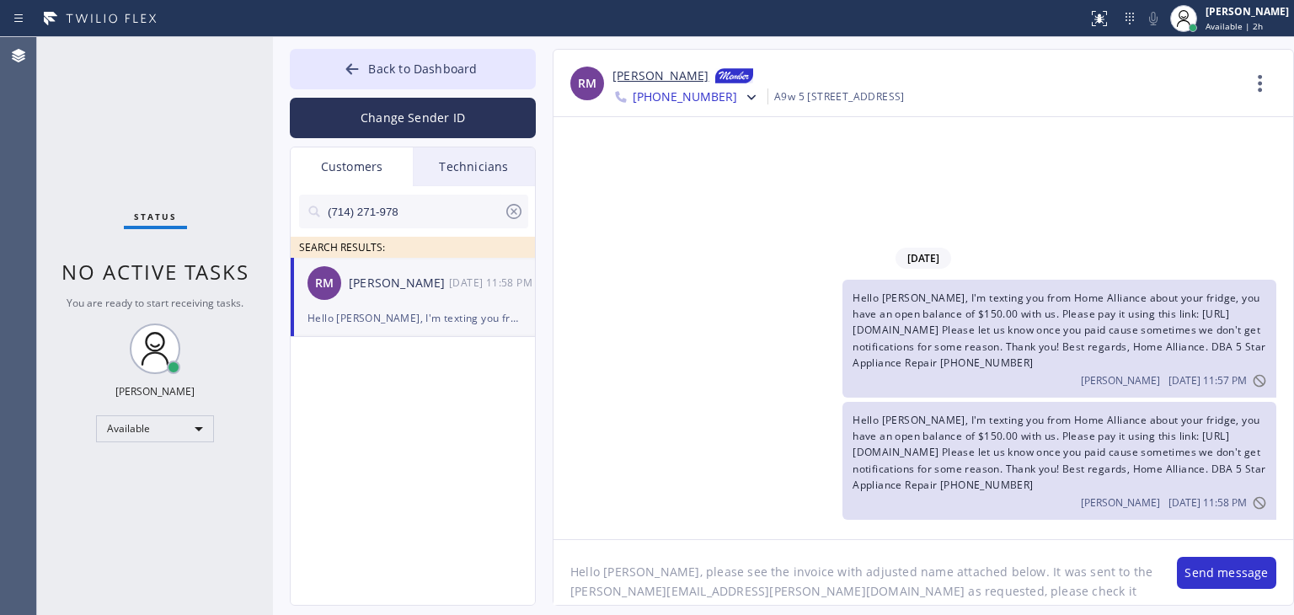
scroll to position [13, 0]
type textarea "Hello [PERSON_NAME], please see the invoice with adjusted name attached below. …"
click at [743, 94] on icon at bounding box center [751, 97] width 17 height 17
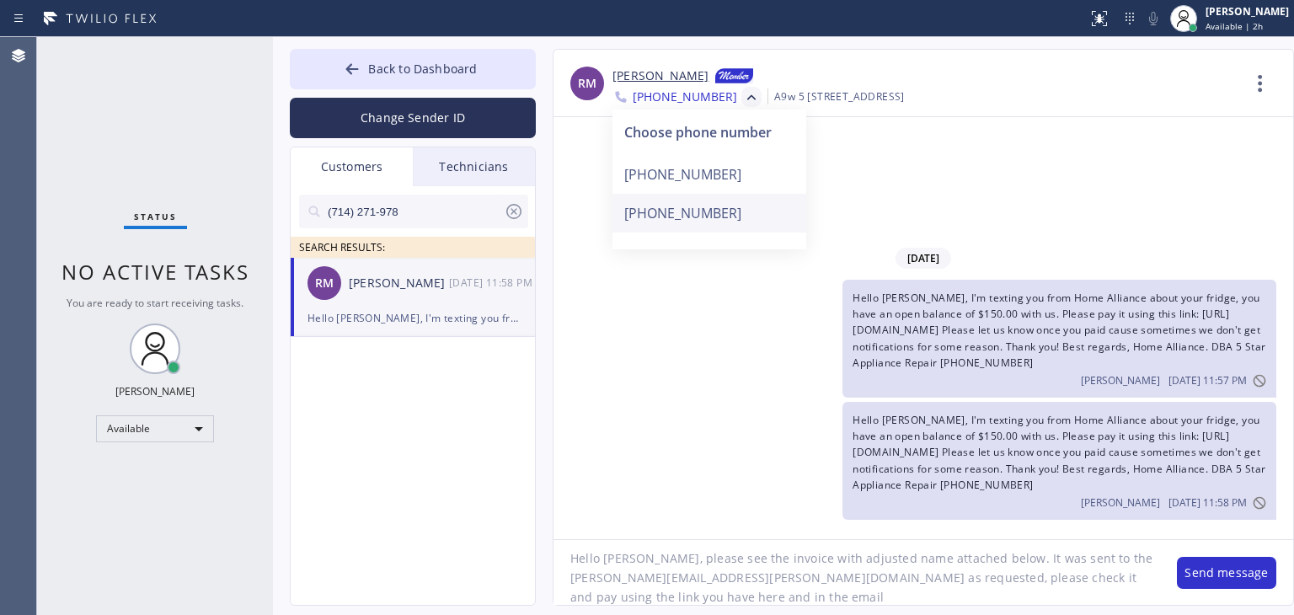
click at [704, 215] on div "[PHONE_NUMBER]" at bounding box center [709, 213] width 194 height 39
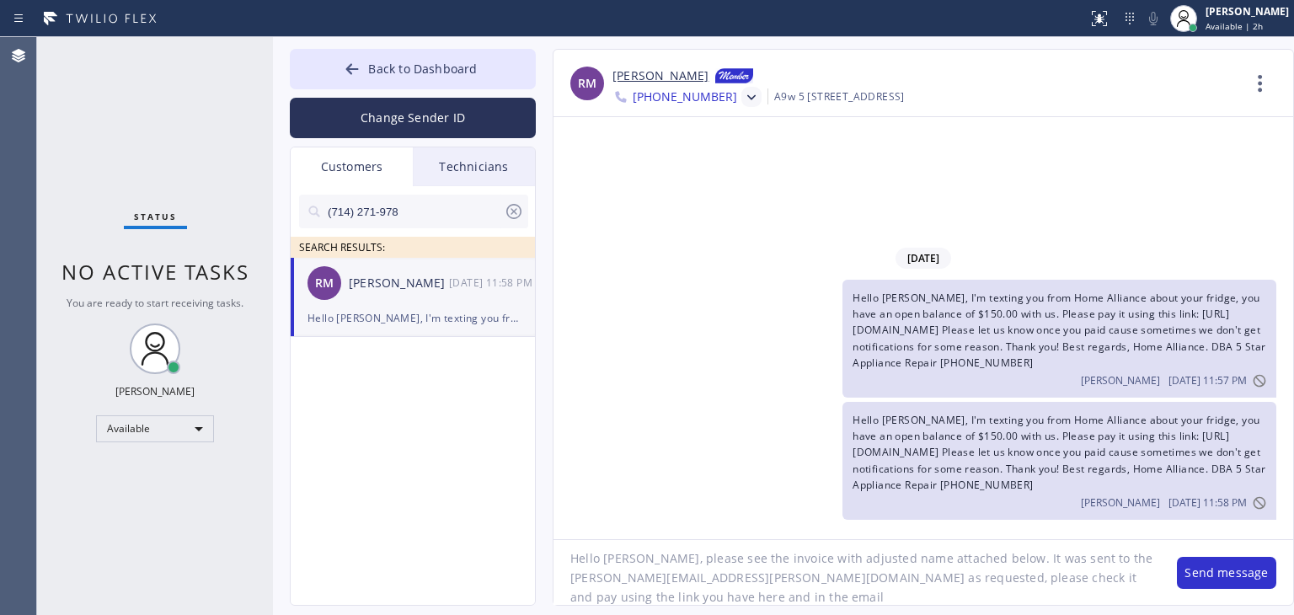
scroll to position [5, 0]
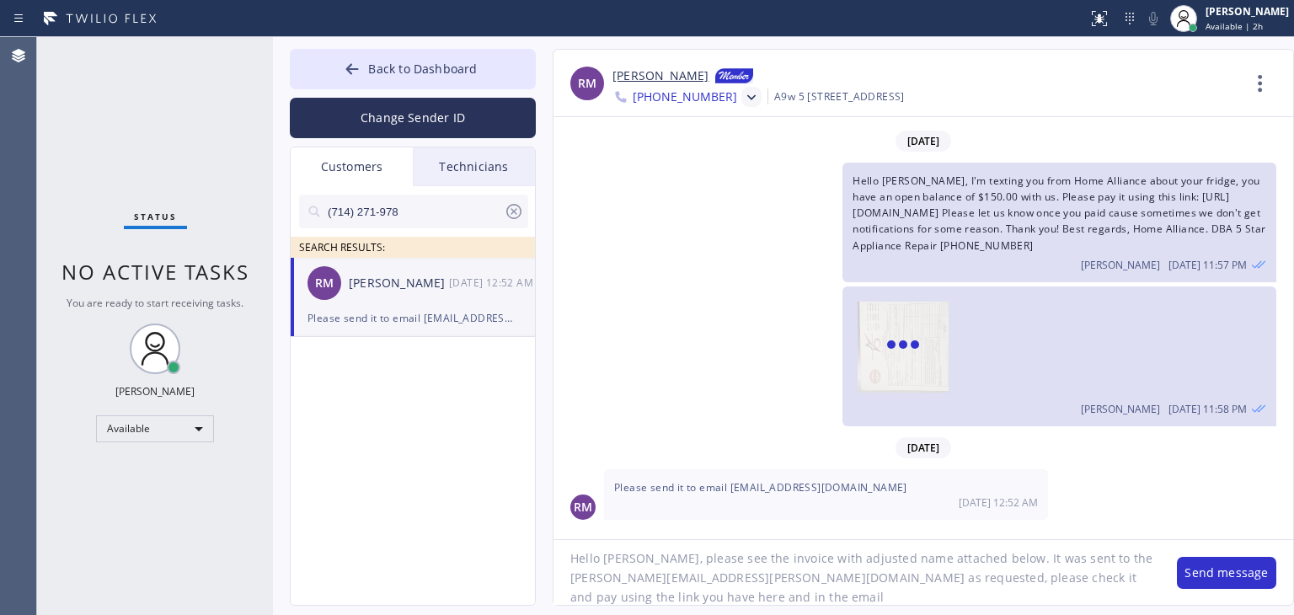
click at [870, 595] on textarea "Hello [PERSON_NAME], please see the invoice with adjusted name attached below. …" at bounding box center [856, 572] width 606 height 65
click at [1240, 570] on button "Send message" at bounding box center [1225, 573] width 99 height 32
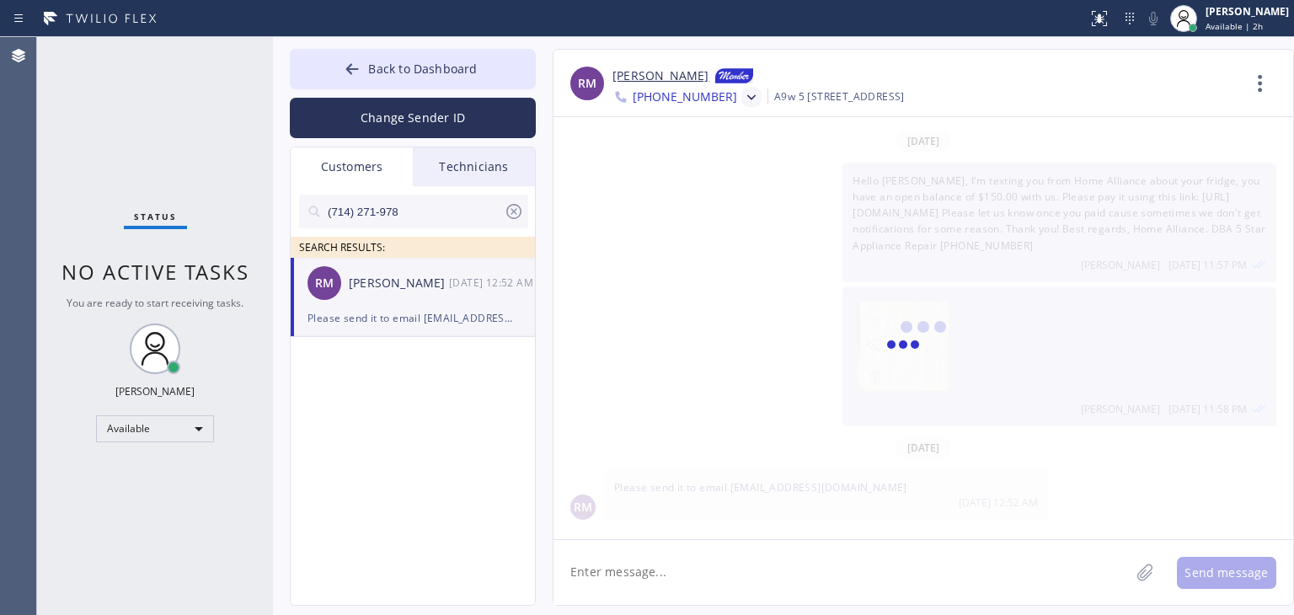
scroll to position [134, 0]
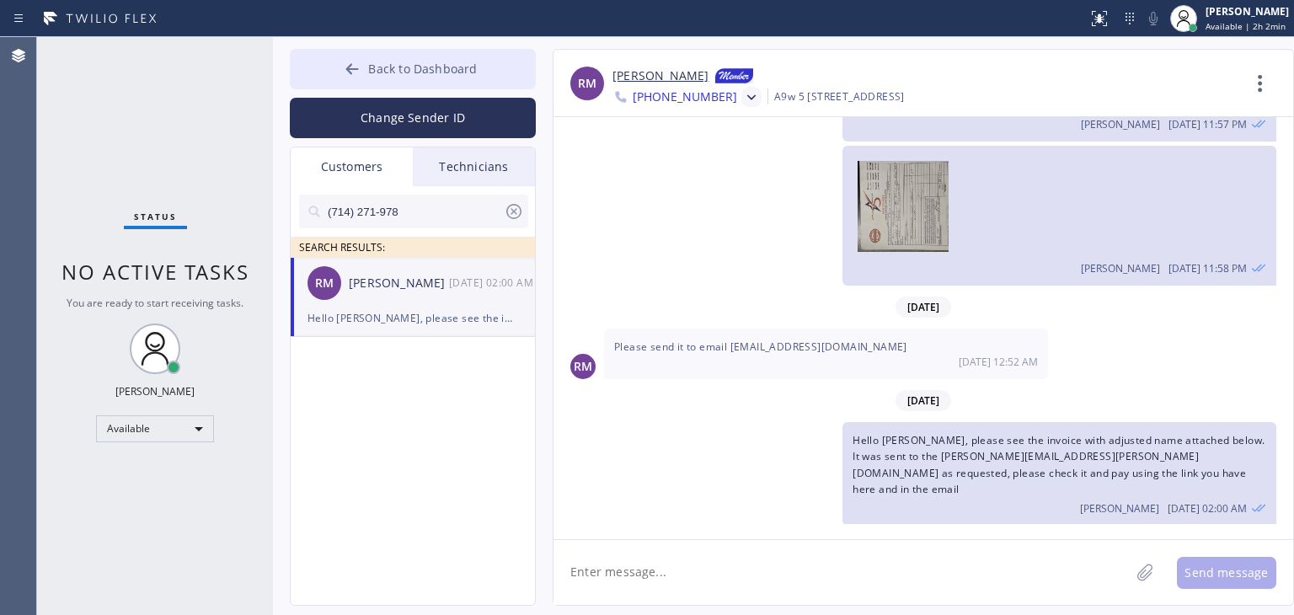
click at [458, 68] on span "Back to Dashboard" at bounding box center [422, 69] width 109 height 16
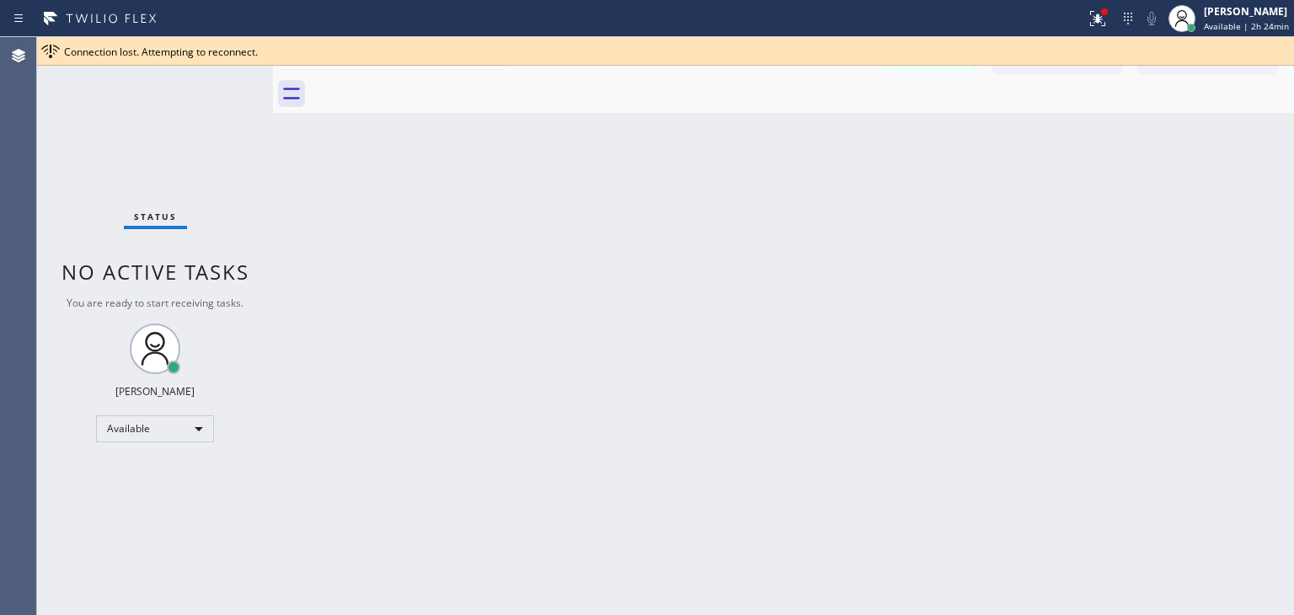
click at [1230, 73] on div "Messages Call to Customer Call to Technicians Outbound call Location [GEOGRAPHI…" at bounding box center [783, 75] width 1021 height 76
click at [1230, 73] on div "Messages Call to Customer Call to Technicians Outbound call Location [GEOGRAPHI…" at bounding box center [783, 56] width 1021 height 38
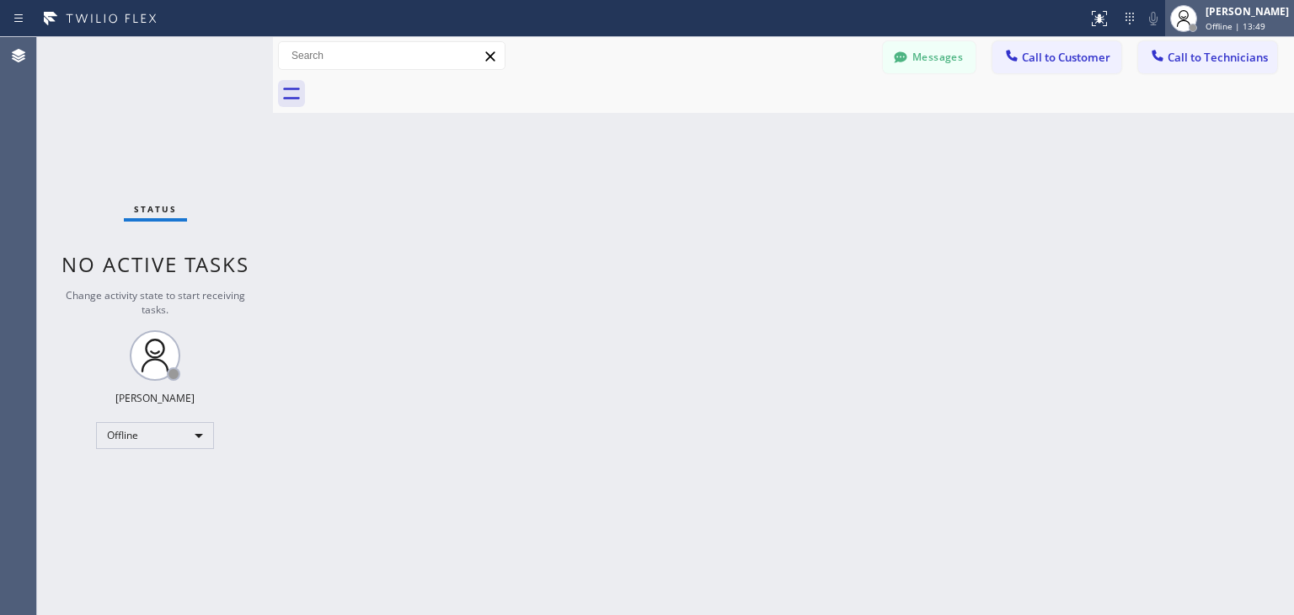
click at [1231, 20] on span "Offline | 13:49" at bounding box center [1235, 26] width 60 height 12
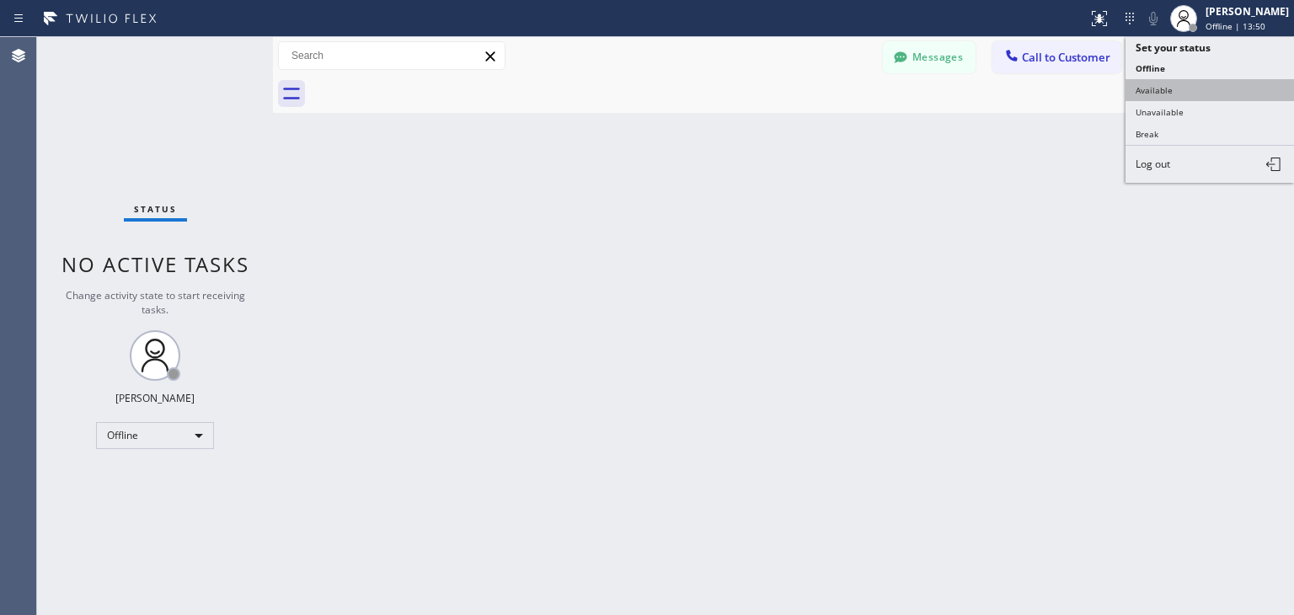
click at [1209, 90] on button "Available" at bounding box center [1209, 90] width 168 height 22
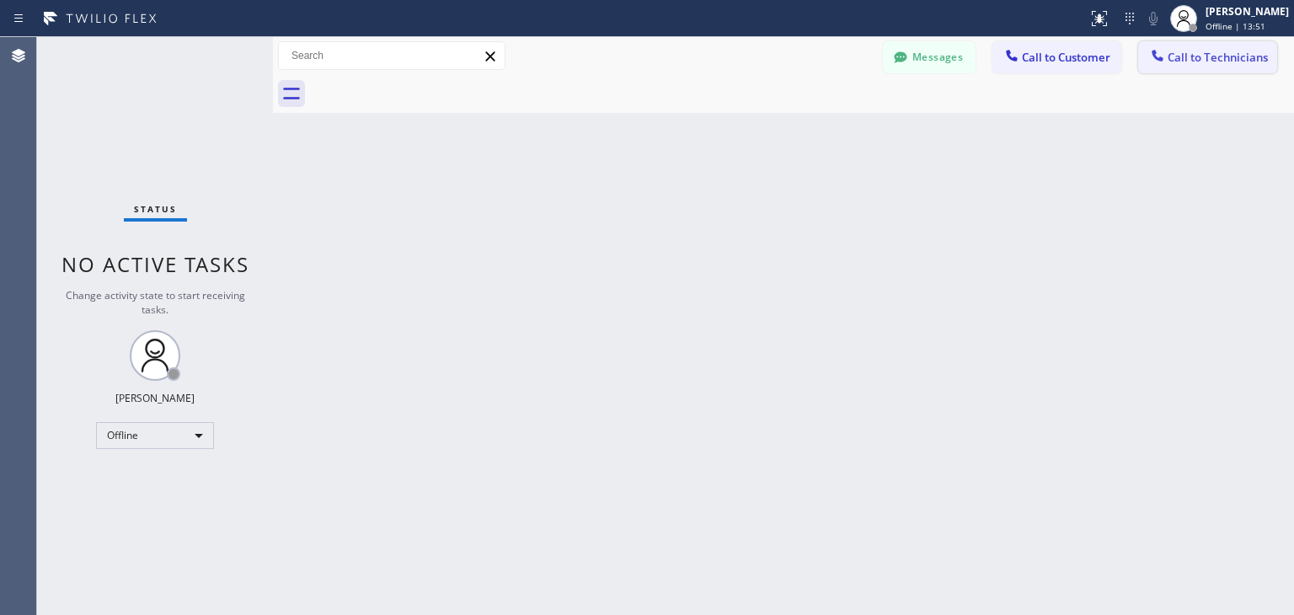
click at [1247, 60] on span "Call to Technicians" at bounding box center [1217, 57] width 100 height 15
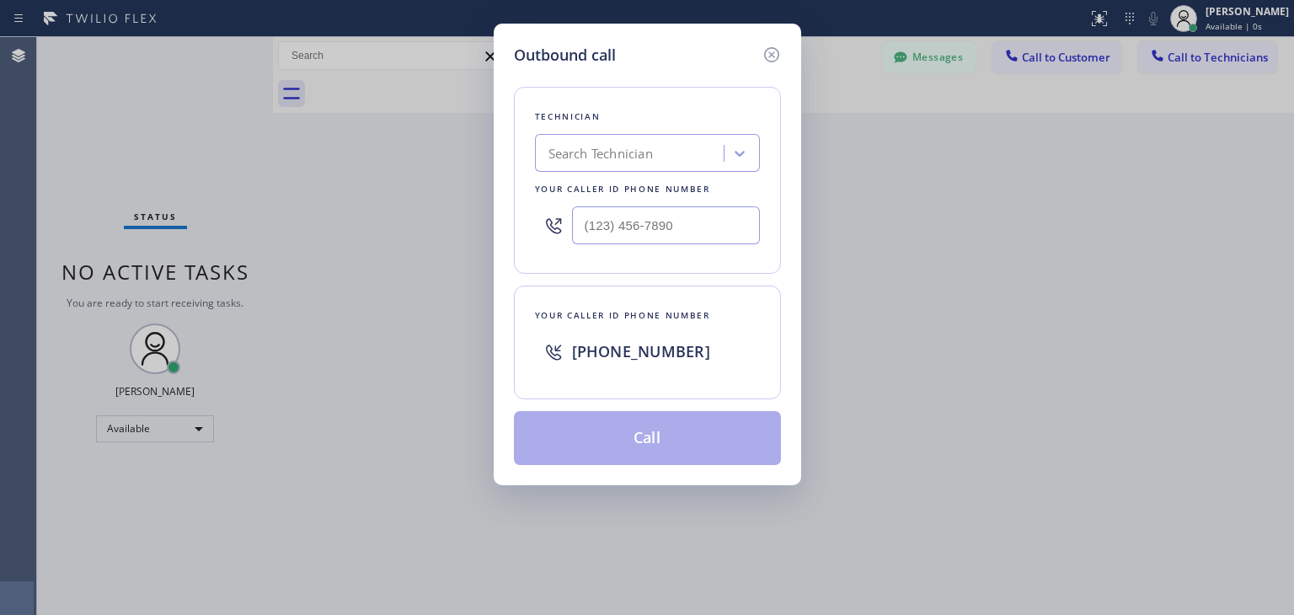
drag, startPoint x: 522, startPoint y: 148, endPoint x: 573, endPoint y: 151, distance: 50.6
click at [573, 151] on div "Technician Search Technician Your caller id phone number" at bounding box center [647, 180] width 267 height 187
click at [573, 151] on div "Search Technician" at bounding box center [600, 153] width 104 height 19
type input "vitali"
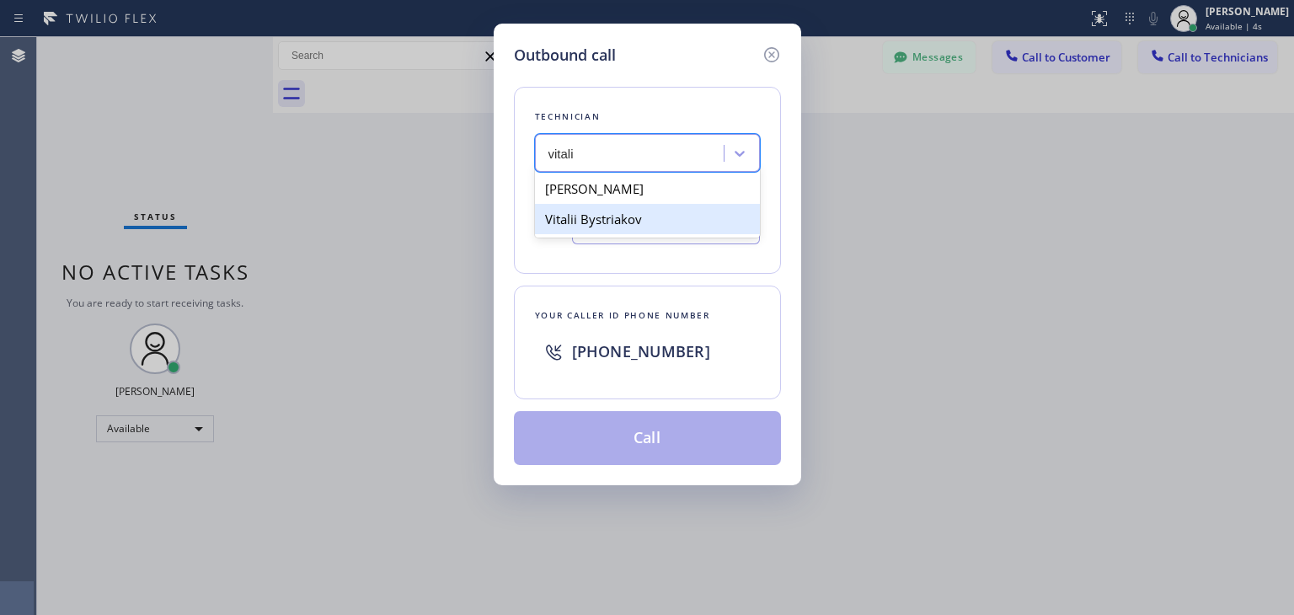
click at [683, 214] on div "Vitalii Bystriakov" at bounding box center [647, 219] width 225 height 30
type input "(929) 503-4075"
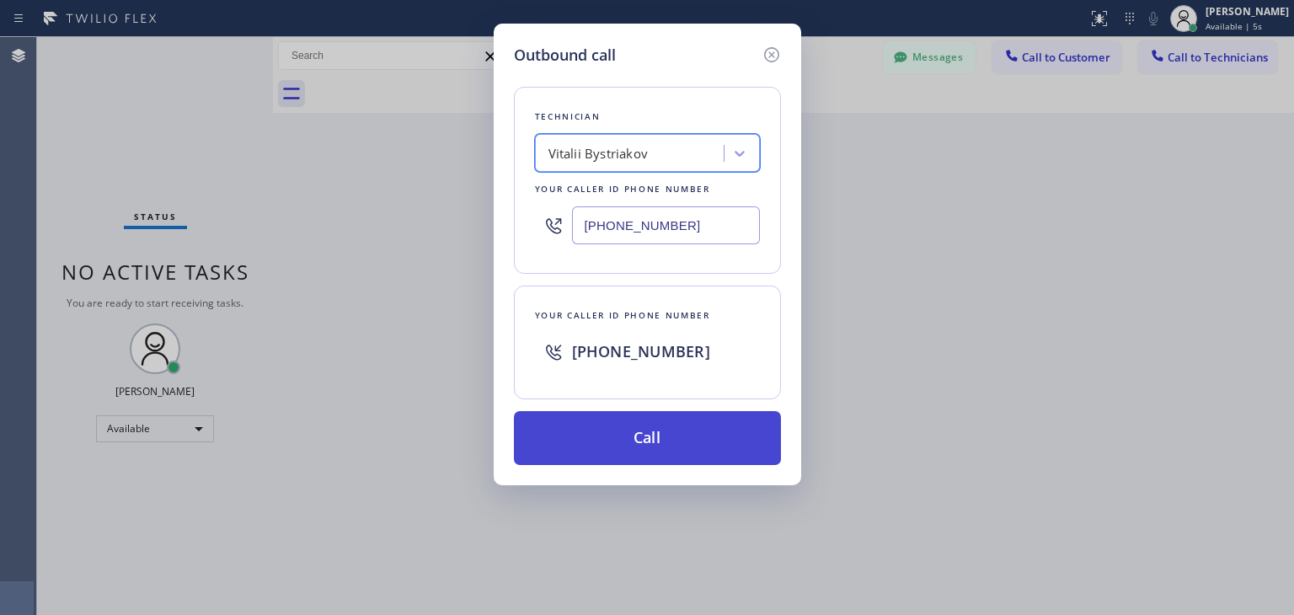
click at [666, 423] on button "Call" at bounding box center [647, 438] width 267 height 54
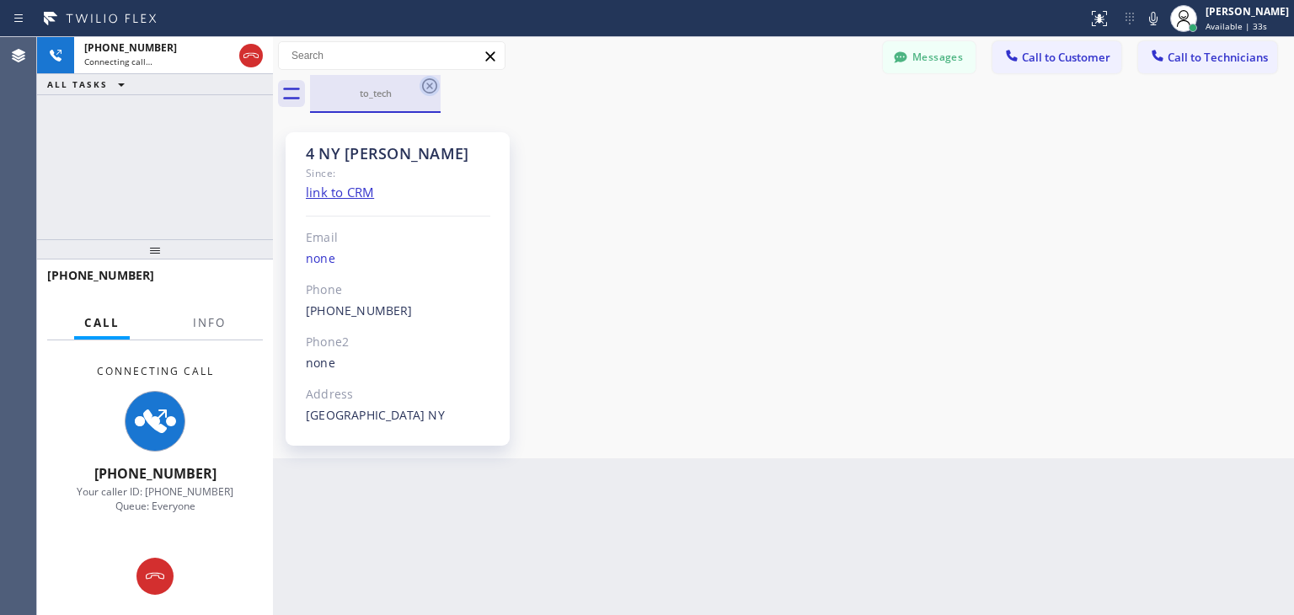
click at [427, 89] on icon at bounding box center [429, 86] width 20 height 20
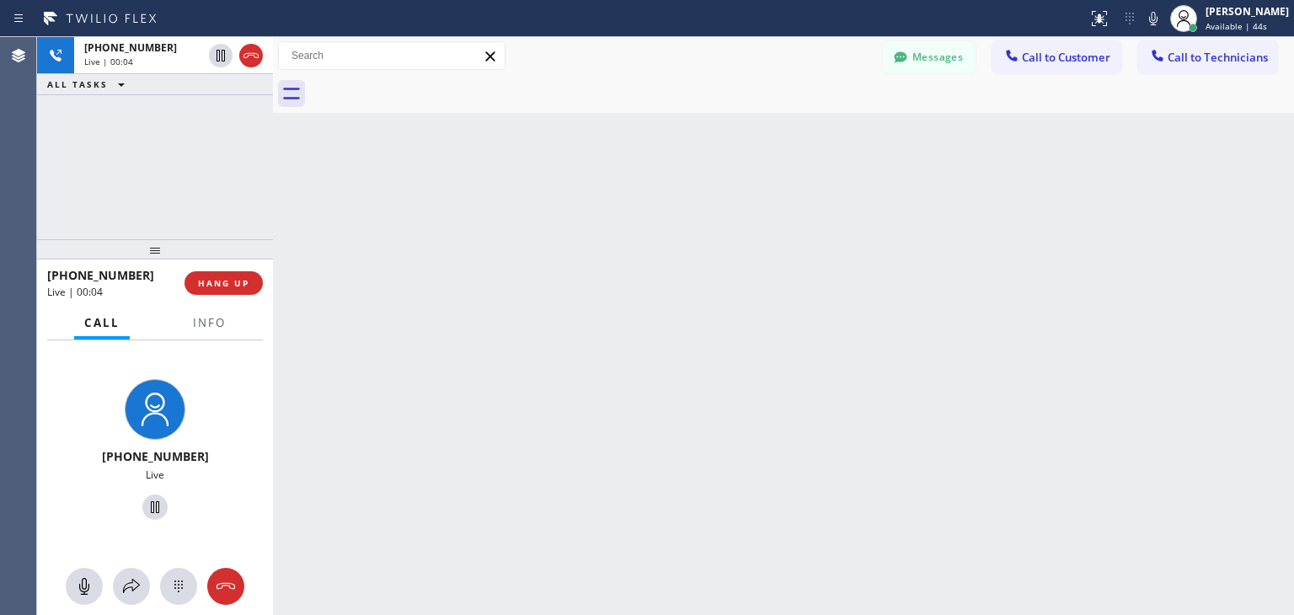
click at [278, 163] on div "Back to Dashboard Change Sender ID Customers Technicians RD Rachel Dubes 08/28 …" at bounding box center [783, 326] width 1021 height 578
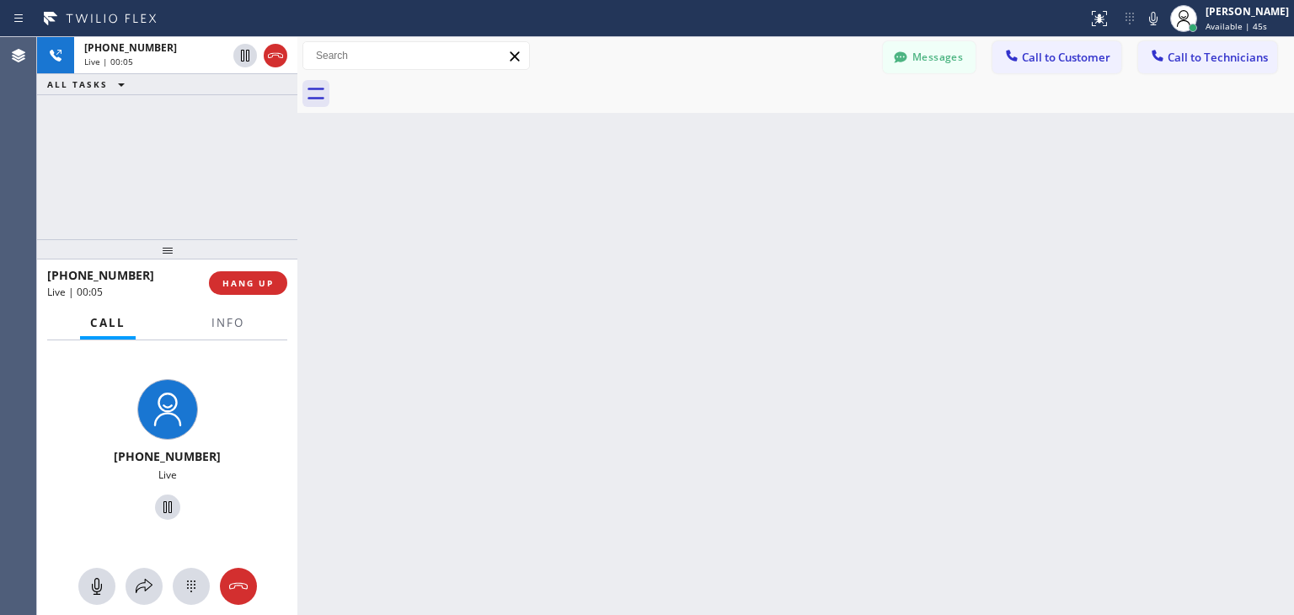
drag, startPoint x: 275, startPoint y: 171, endPoint x: 301, endPoint y: 173, distance: 26.2
click at [297, 173] on div at bounding box center [297, 326] width 0 height 578
click at [303, 199] on div "Back to Dashboard Change Sender ID Customers Technicians RD Rachel Dubes 08/28 …" at bounding box center [796, 326] width 995 height 578
click at [300, 200] on div at bounding box center [300, 326] width 0 height 578
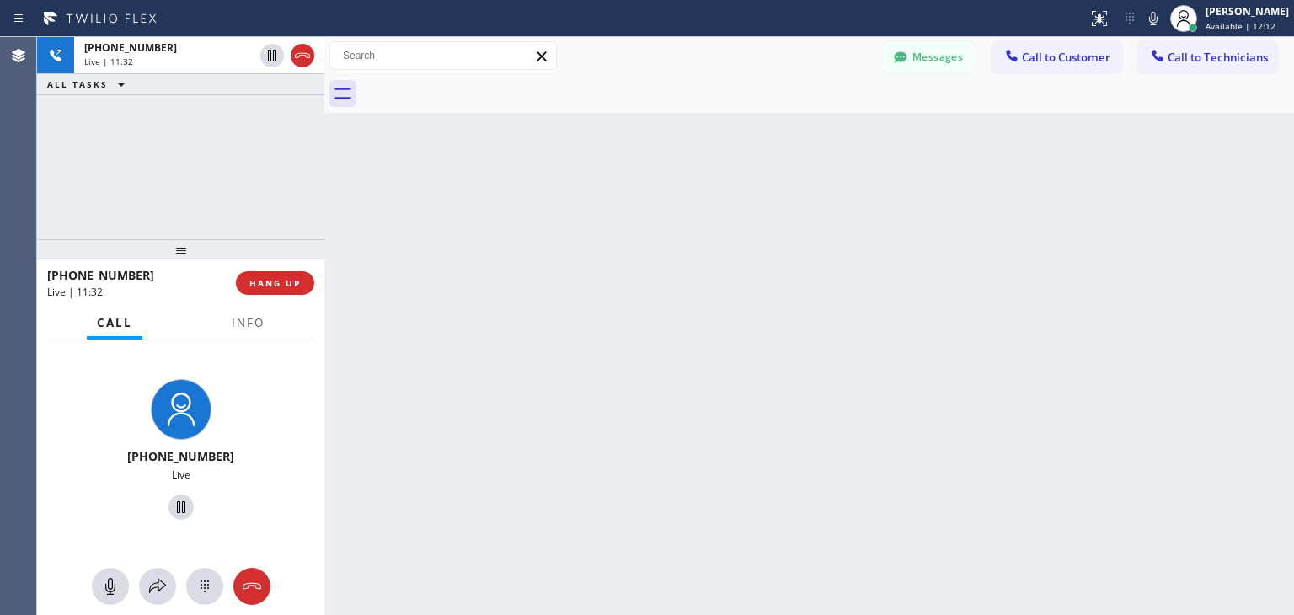
drag, startPoint x: 299, startPoint y: 211, endPoint x: 323, endPoint y: 213, distance: 24.5
click at [324, 213] on div at bounding box center [324, 326] width 0 height 578
click at [280, 274] on button "HANG UP" at bounding box center [275, 283] width 78 height 24
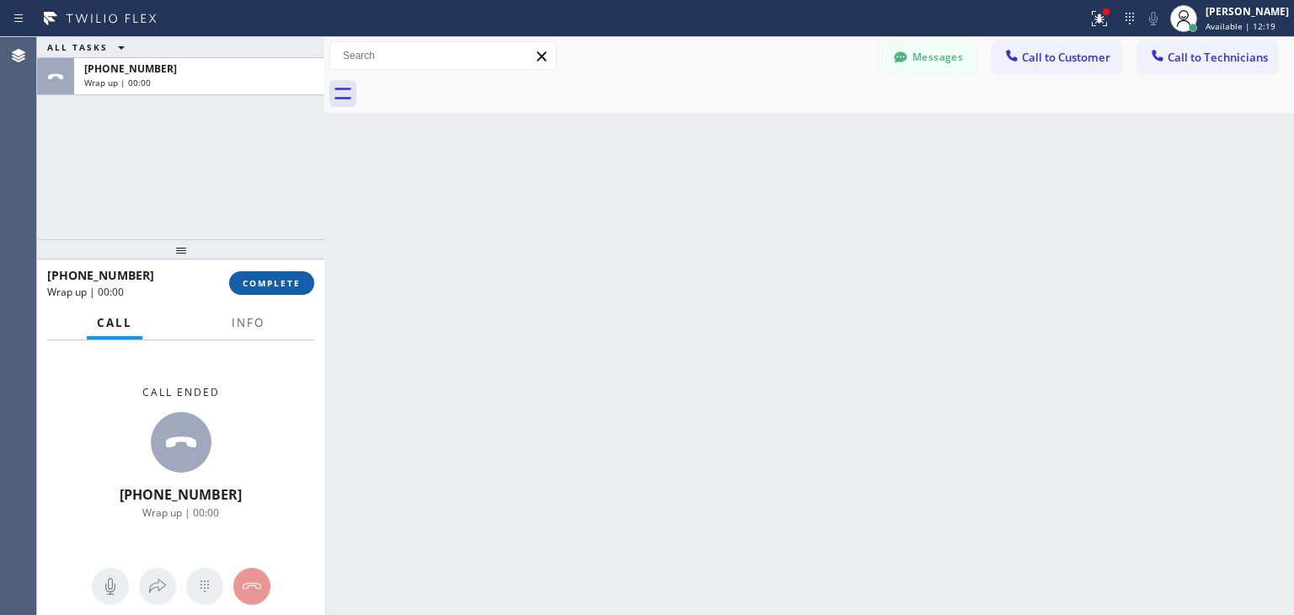
click at [280, 274] on button "COMPLETE" at bounding box center [271, 283] width 85 height 24
